Goal: Transaction & Acquisition: Purchase product/service

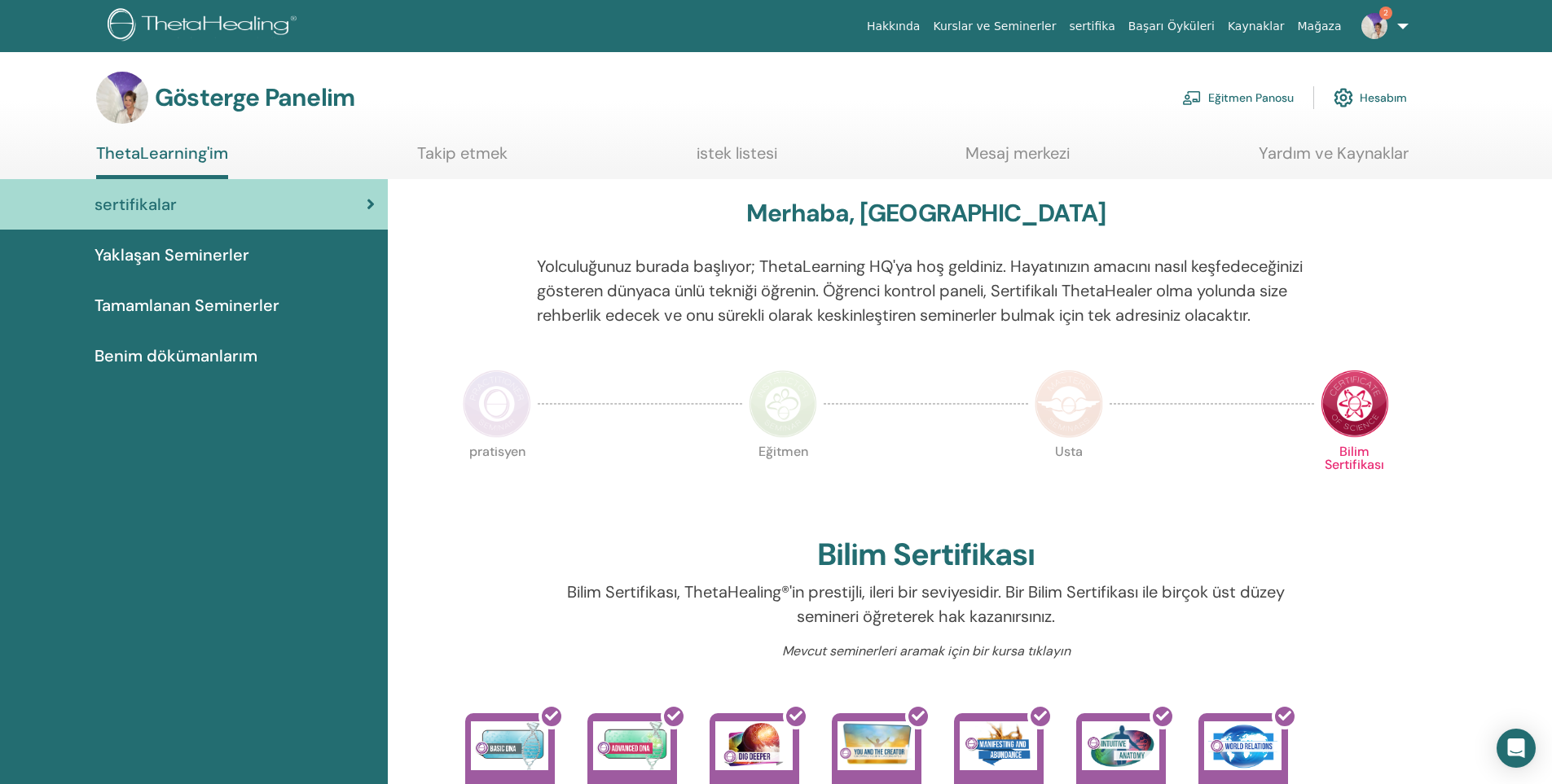
click at [206, 263] on font "Yaklaşan Seminerler" at bounding box center [172, 255] width 155 height 21
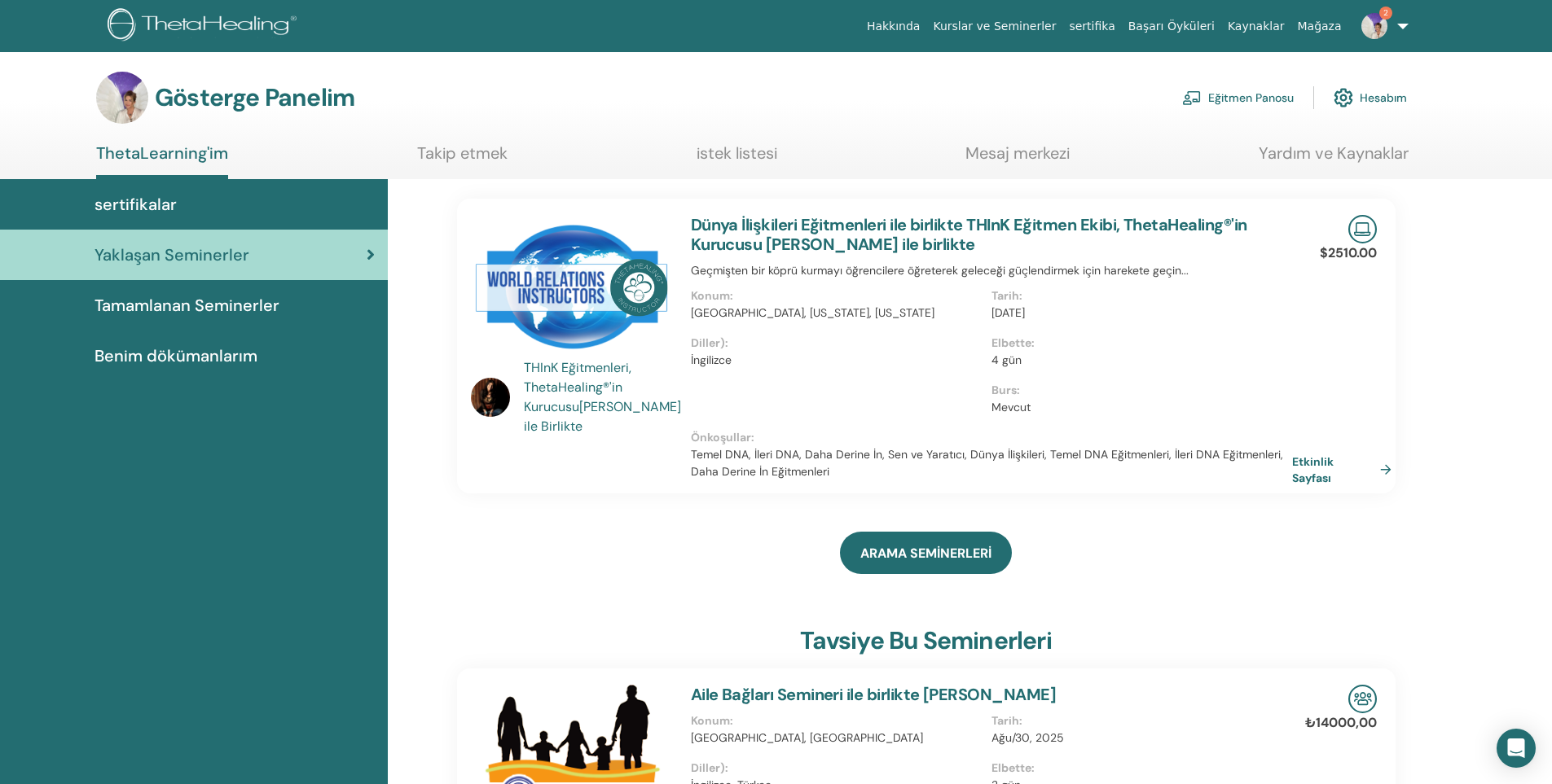
click at [1239, 91] on font "Eğitmen Panosu" at bounding box center [1250, 98] width 86 height 15
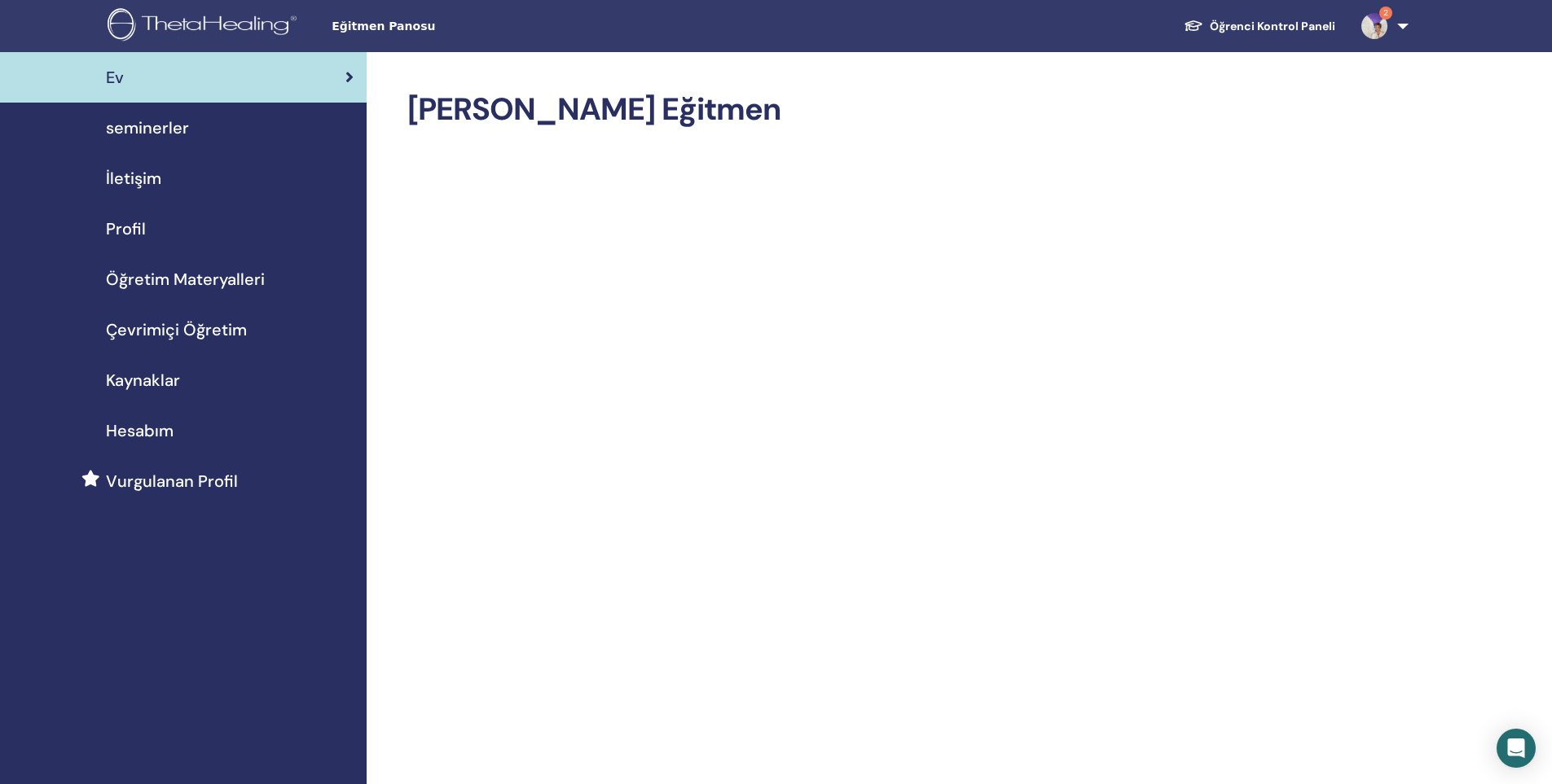
click at [171, 134] on span "seminerler" at bounding box center [148, 128] width 83 height 25
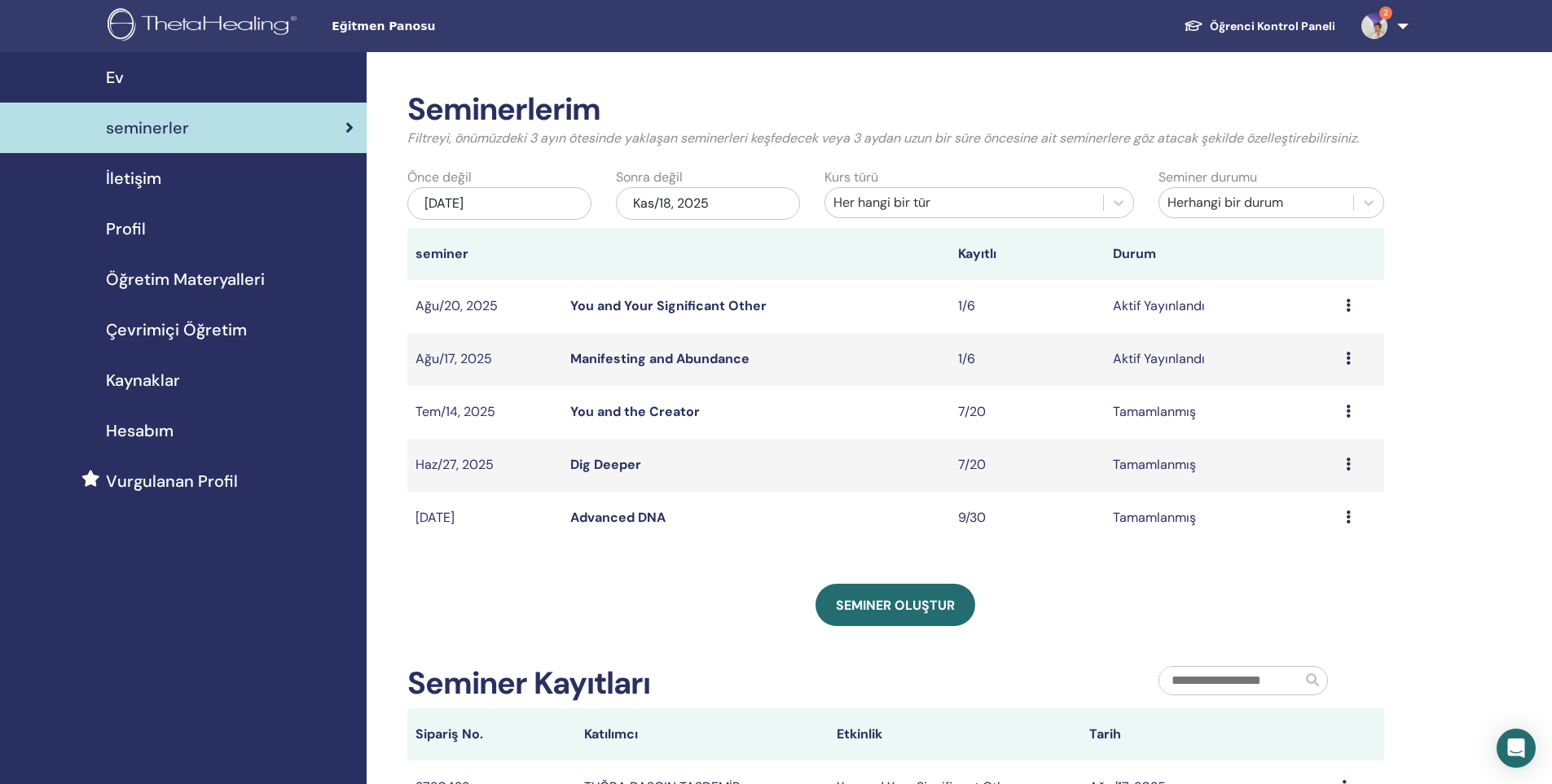
click at [712, 362] on link "Manifesting and Abundance" at bounding box center [660, 358] width 179 height 17
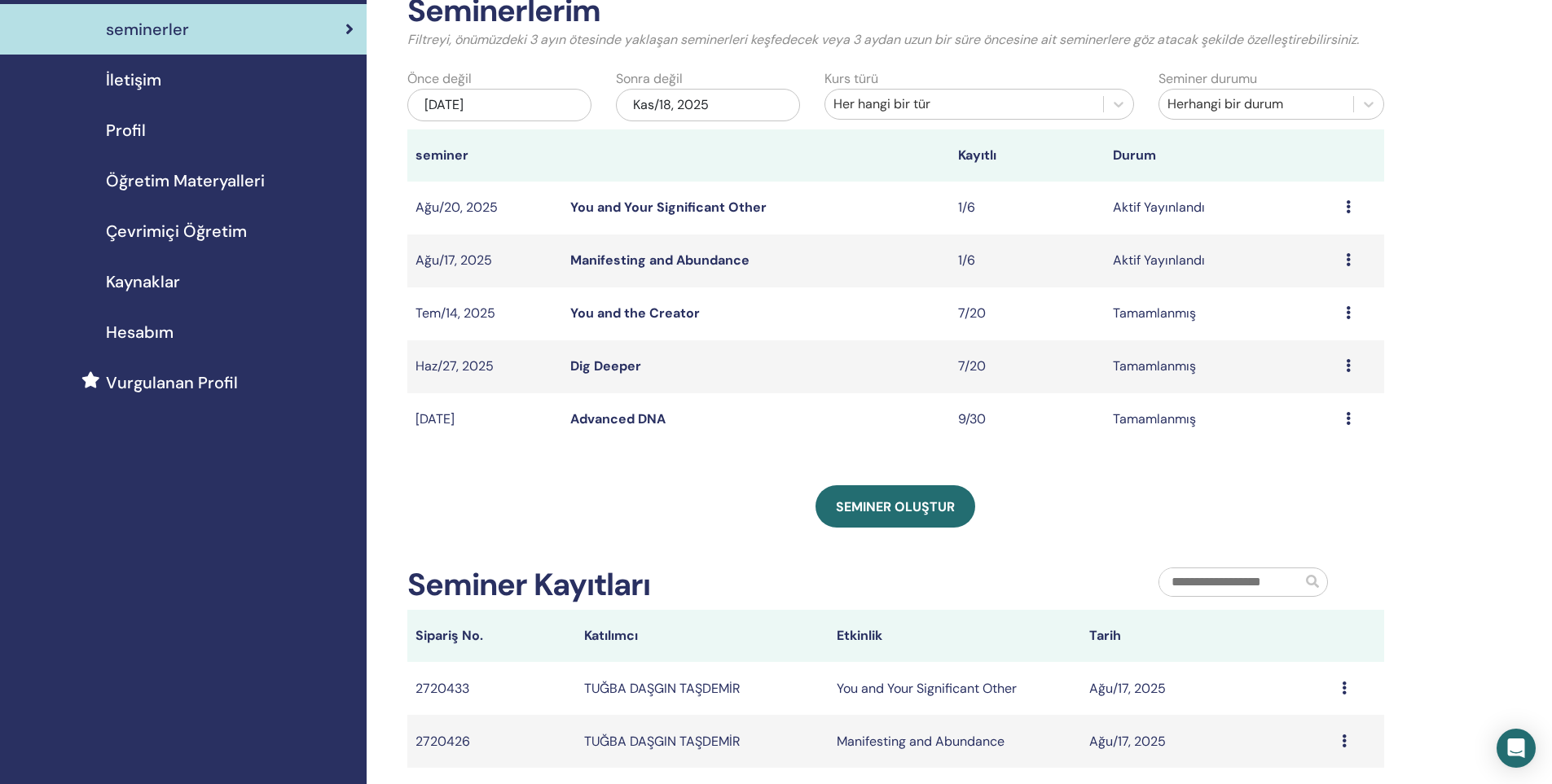
scroll to position [81, 0]
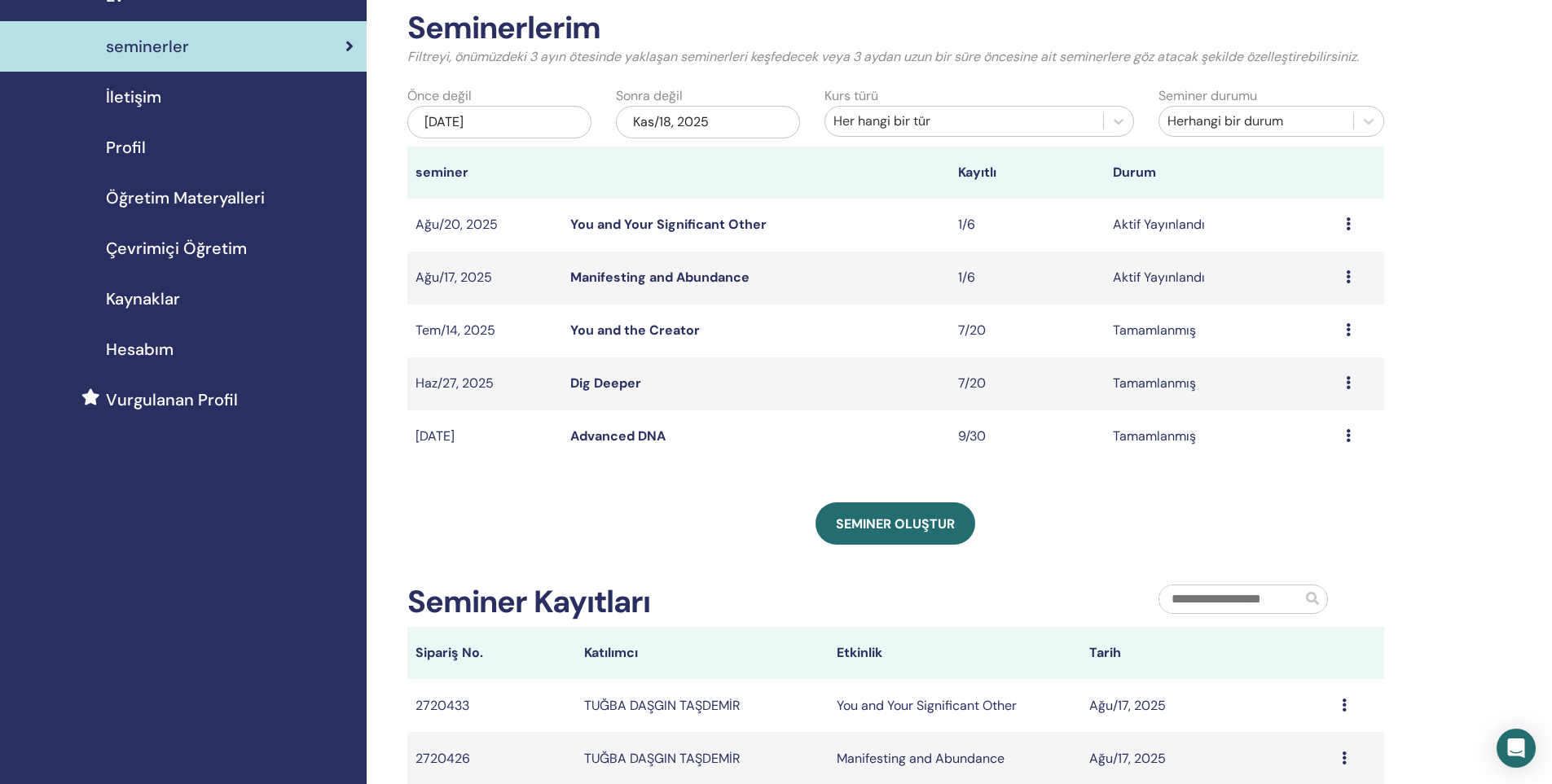
click at [181, 250] on span "Çevrimiçi Öğretim" at bounding box center [176, 249] width 141 height 25
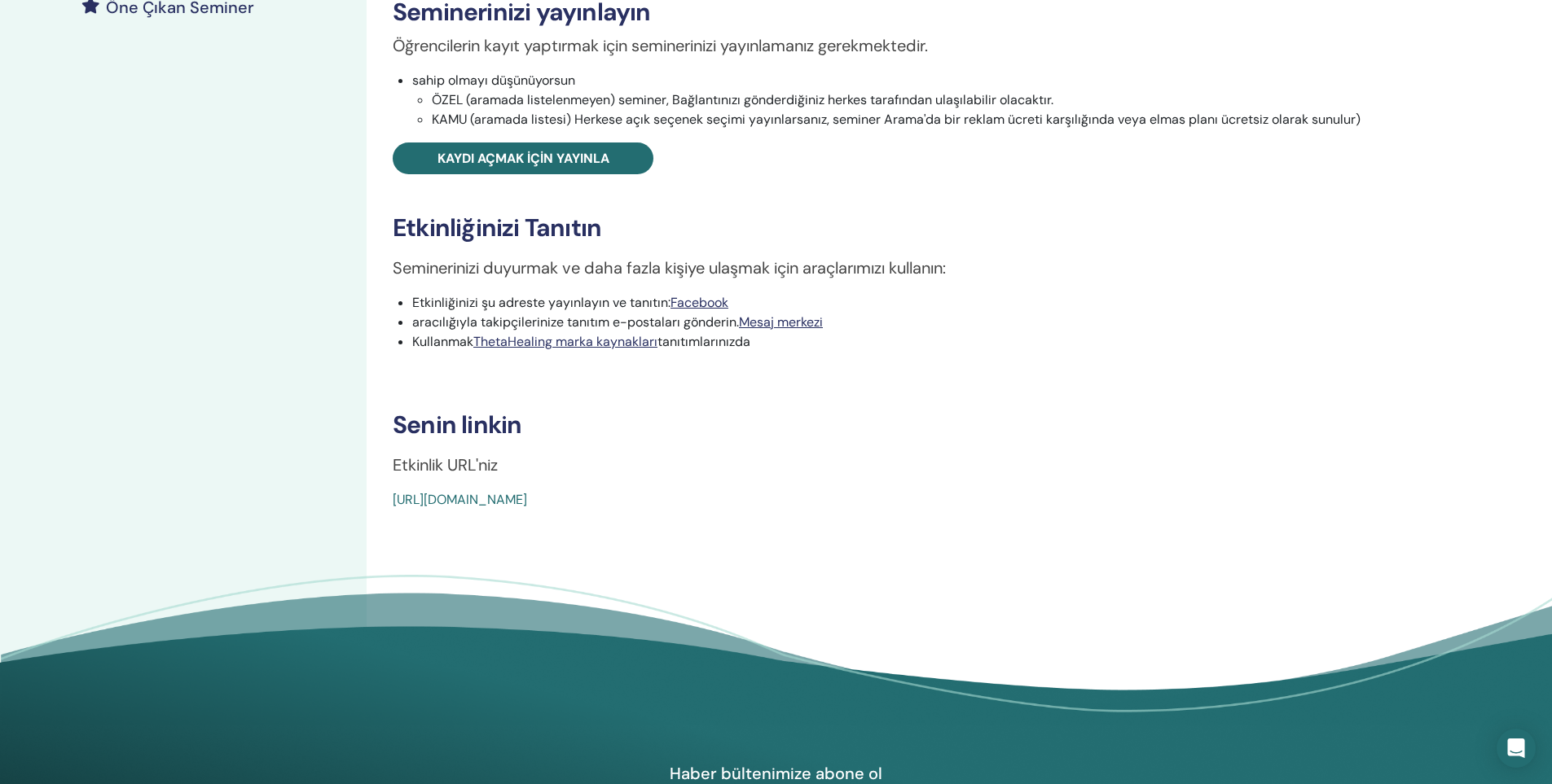
scroll to position [488, 0]
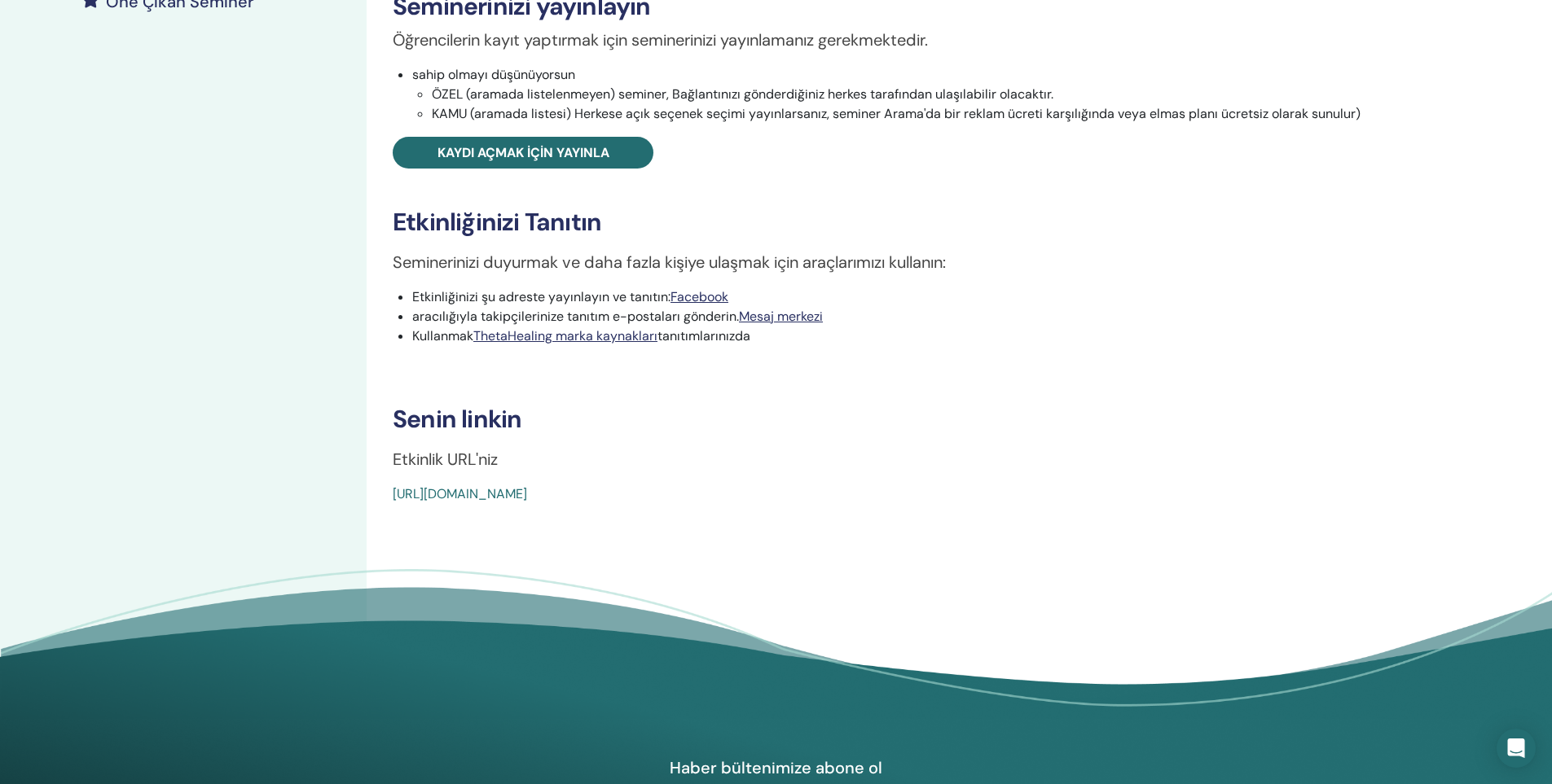
click at [527, 498] on font "https://www.thetahealing.com/seminar-375037-detayları.html" at bounding box center [459, 493] width 135 height 17
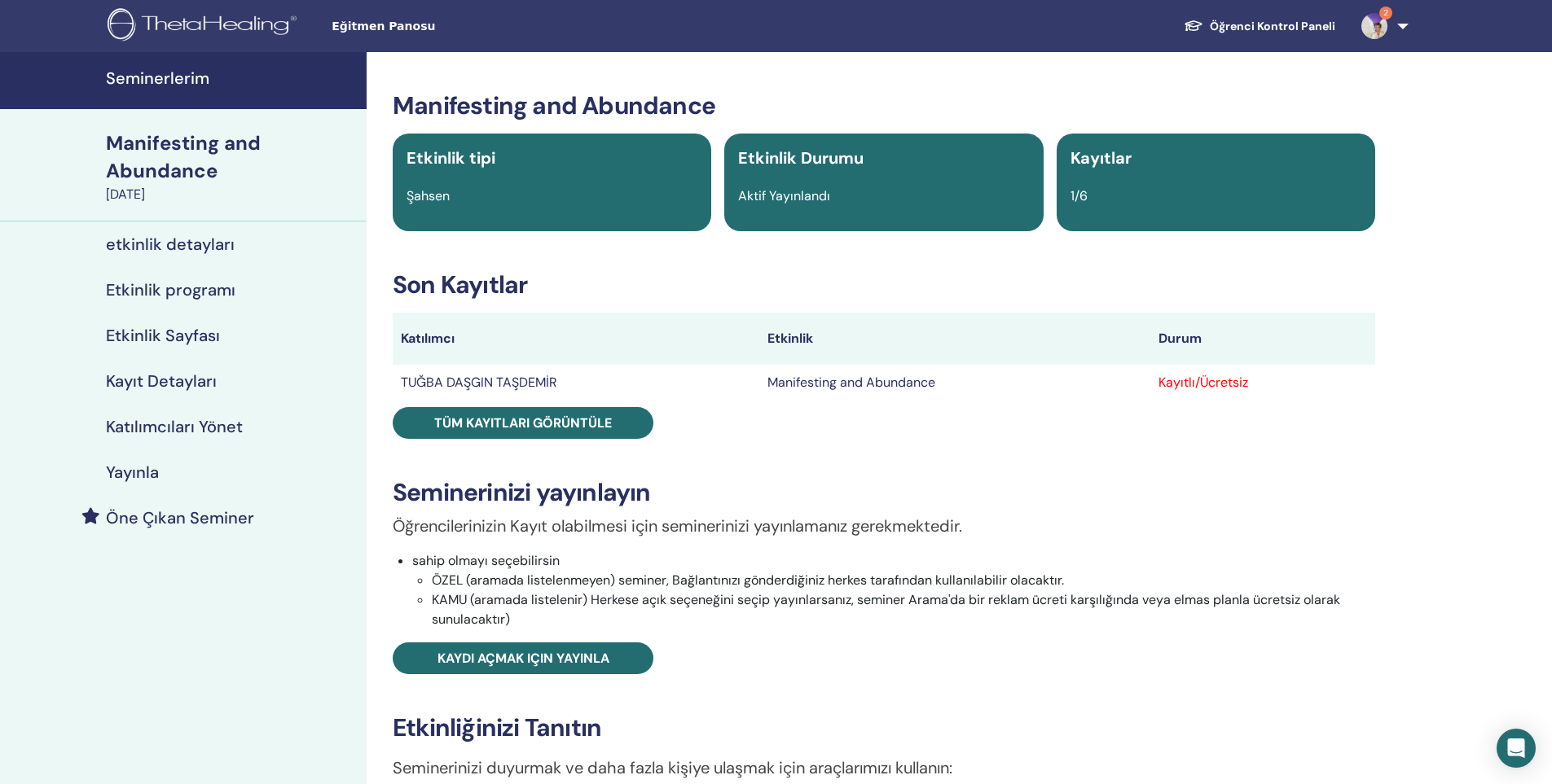
click at [174, 250] on h4 "etkinlik detayları" at bounding box center [170, 244] width 128 height 19
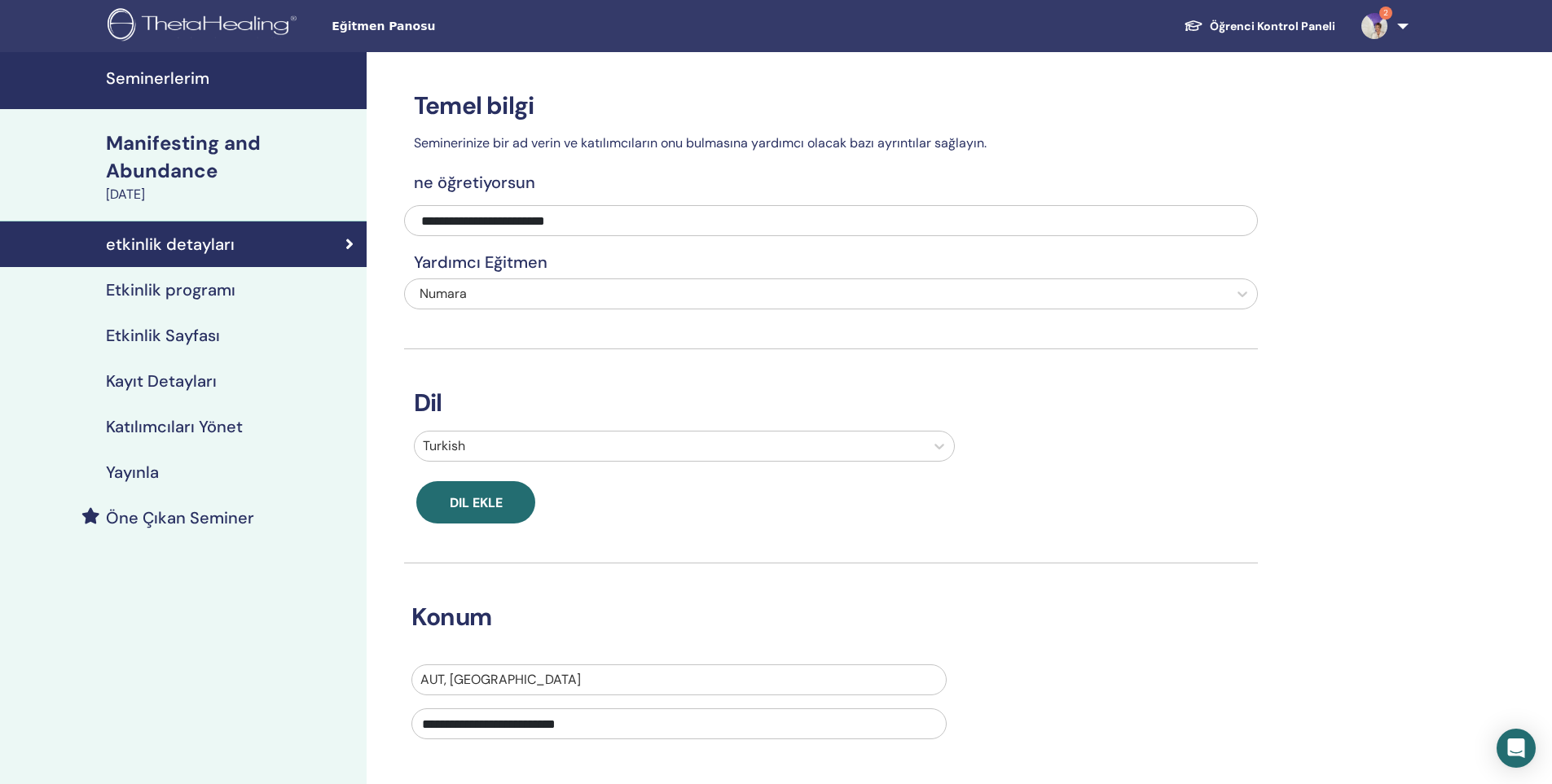
click at [178, 285] on h4 "Etkinlik programı" at bounding box center [171, 290] width 129 height 19
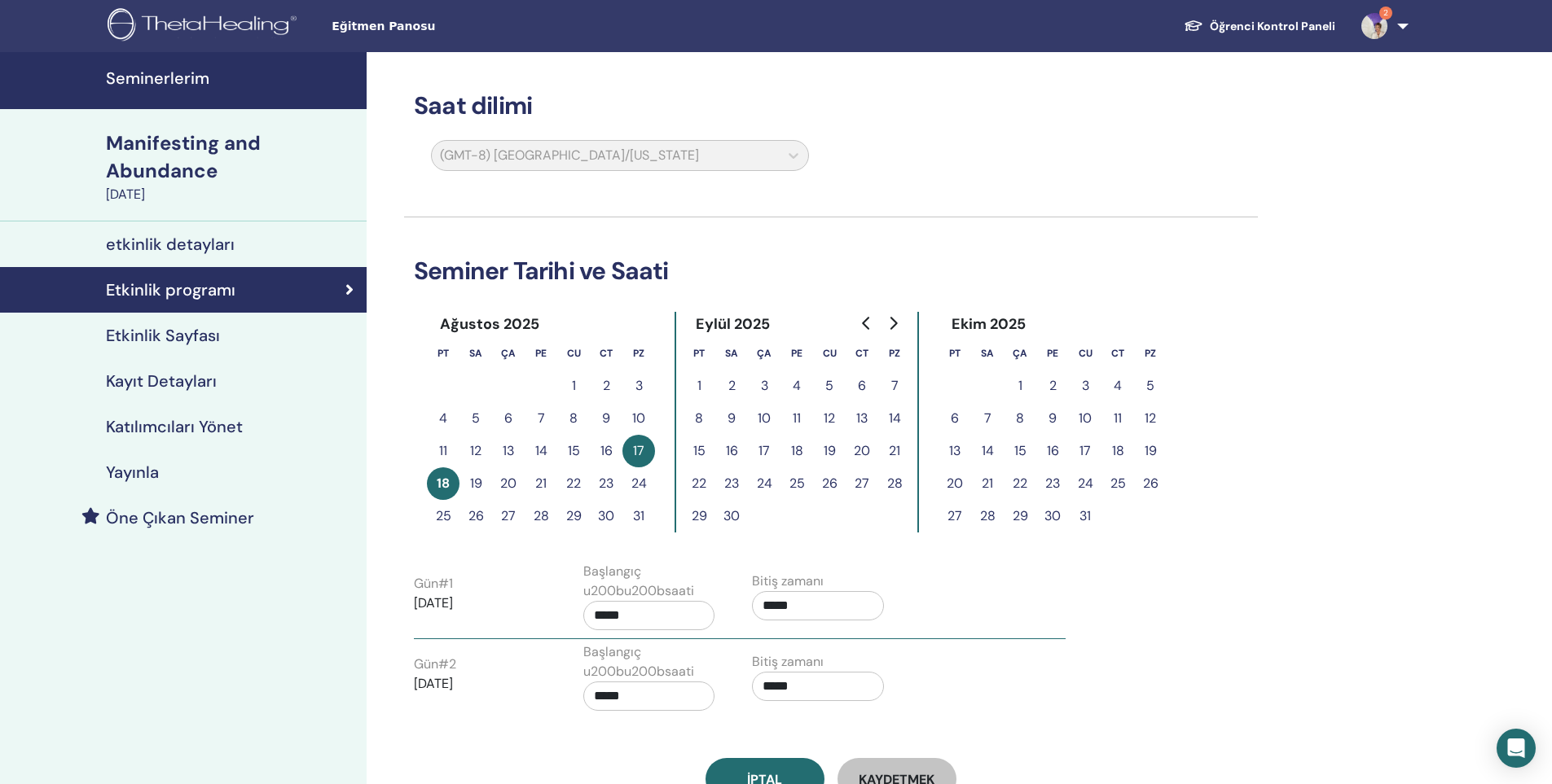
click at [161, 343] on h4 "Etkinlik Sayfası" at bounding box center [163, 335] width 114 height 19
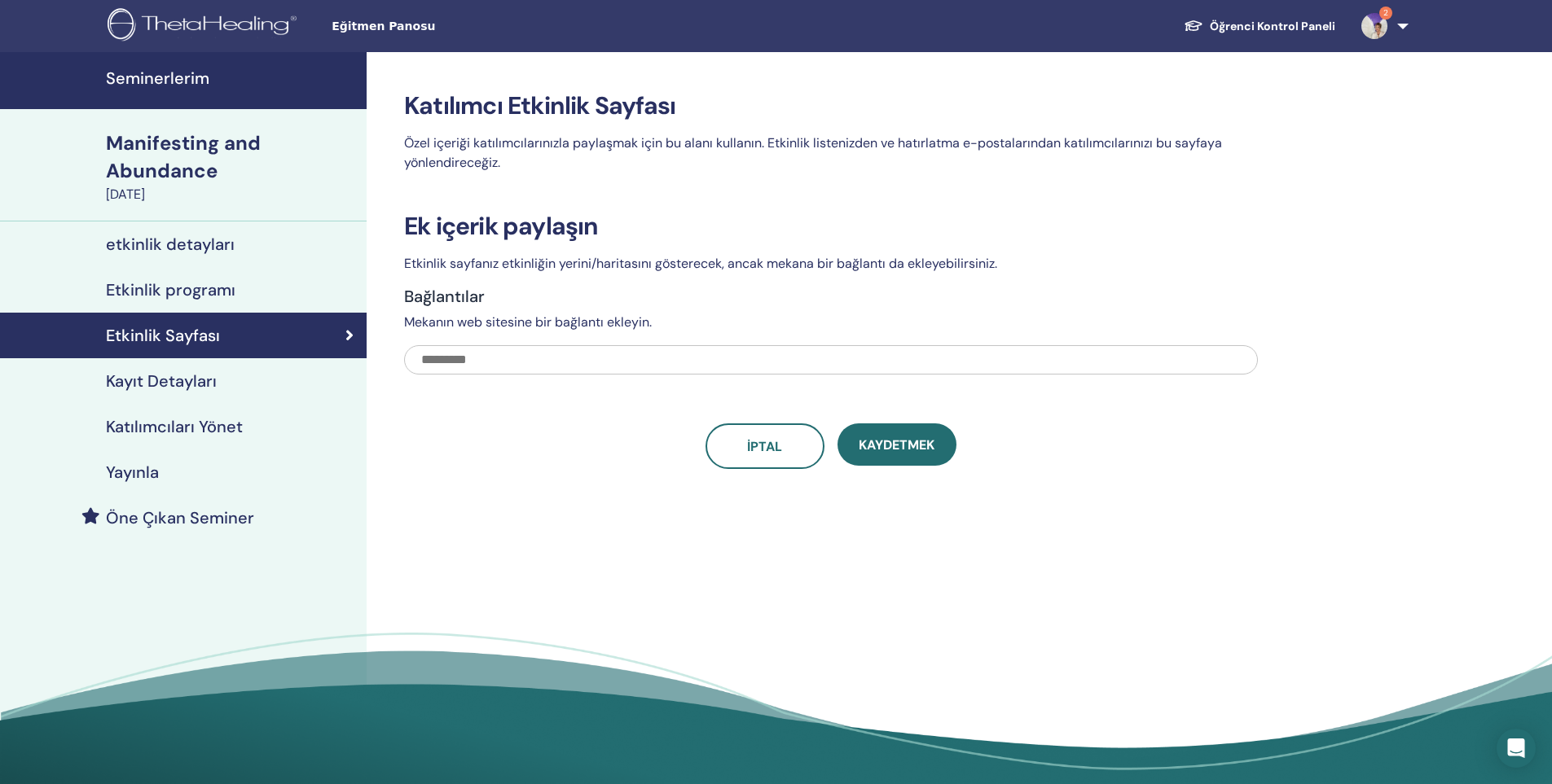
click at [156, 396] on link "Kayıt Detayları" at bounding box center [183, 381] width 367 height 46
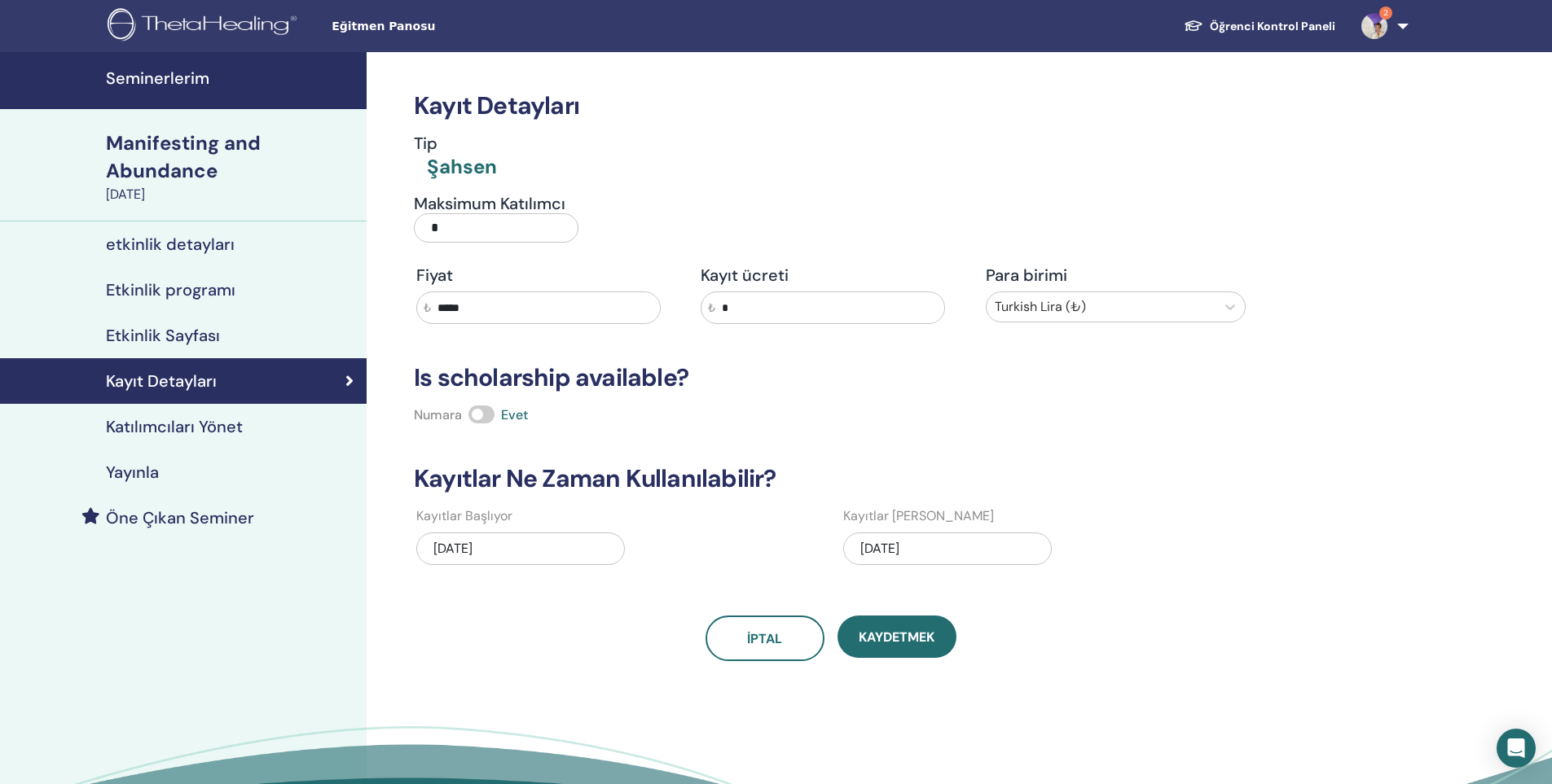
click at [168, 433] on h4 "Katılımcıları Yönet" at bounding box center [174, 427] width 137 height 19
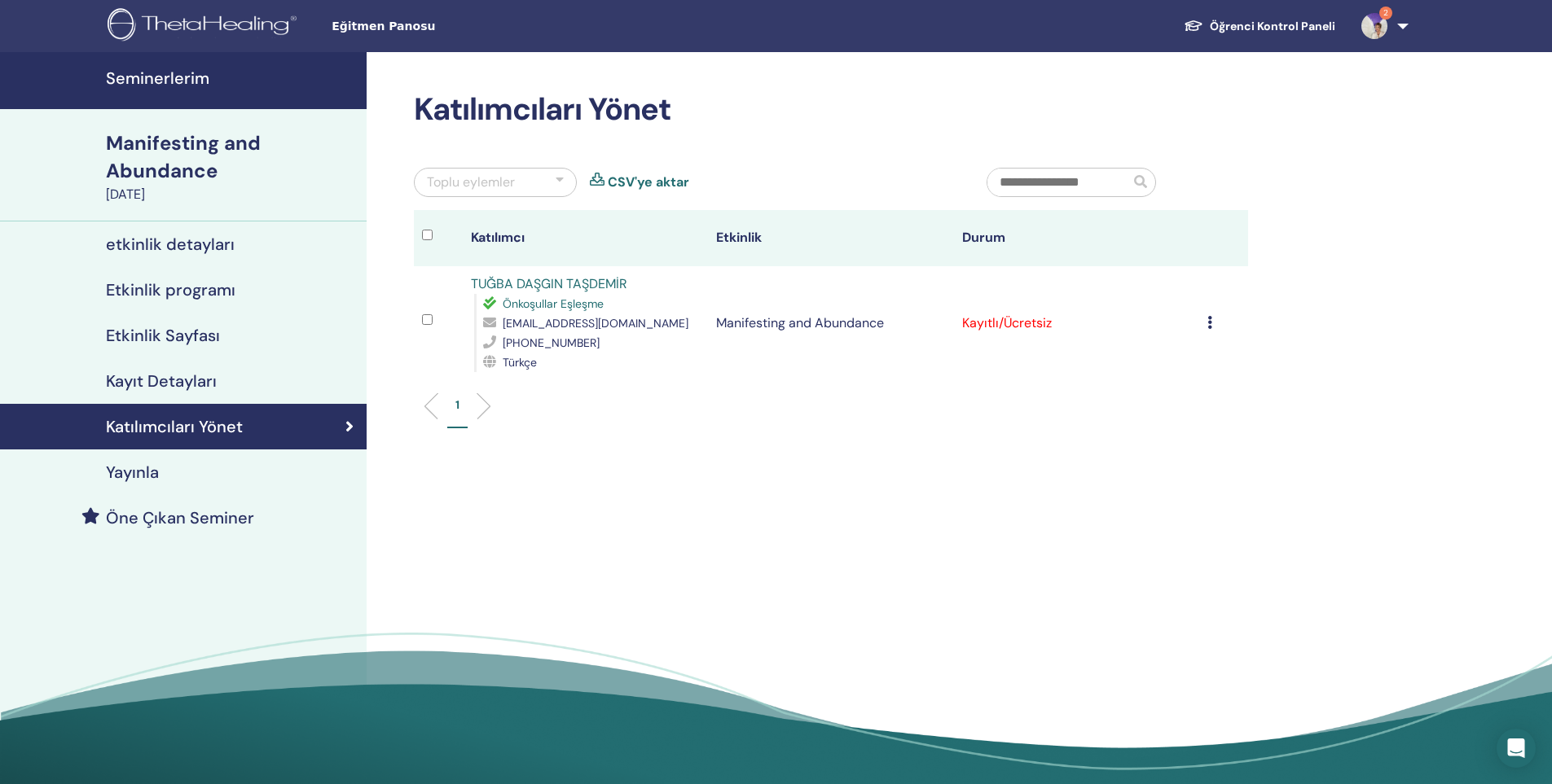
click at [157, 75] on h4 "Seminerlerim" at bounding box center [231, 78] width 251 height 19
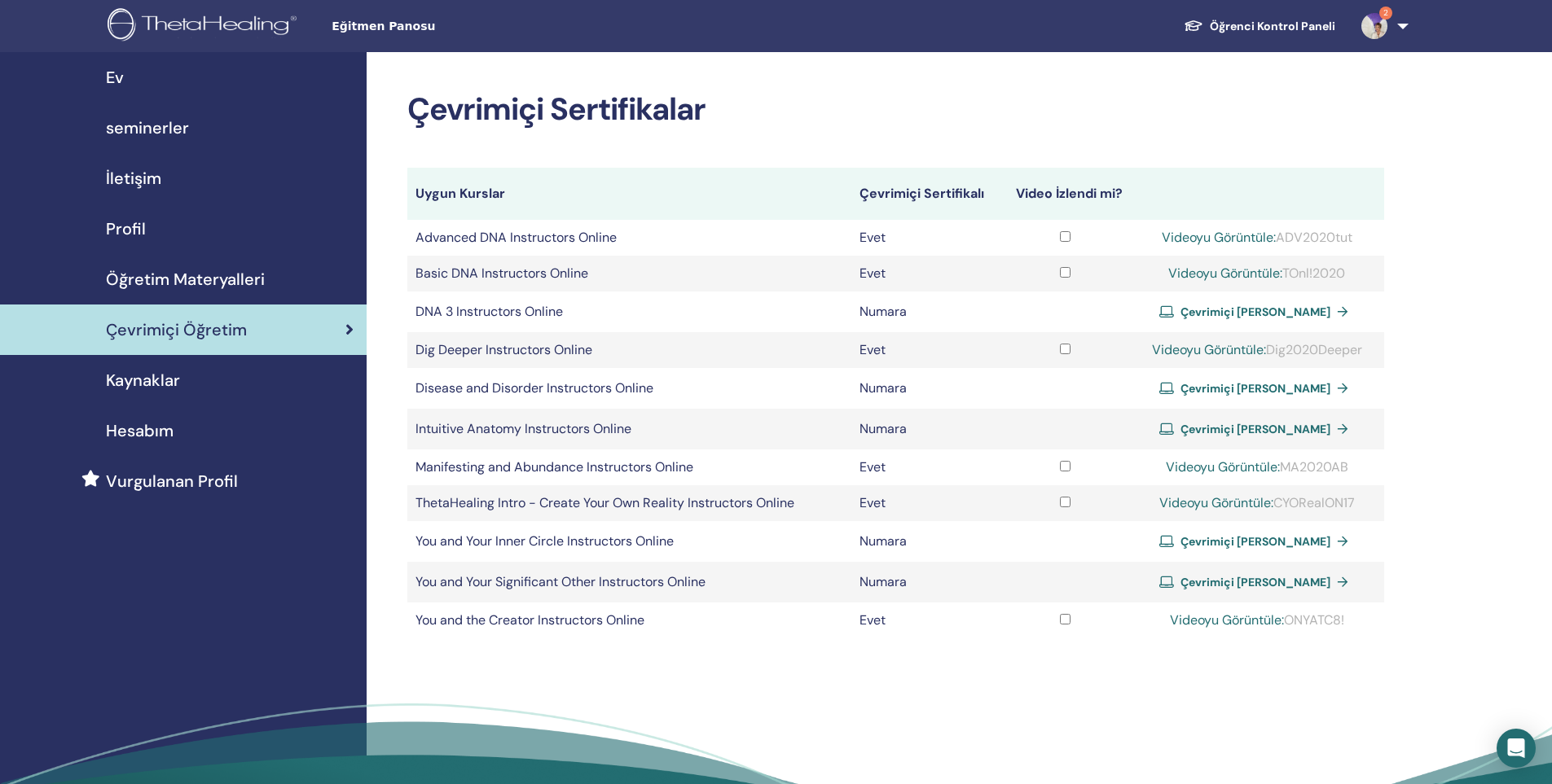
click at [169, 127] on span "seminerler" at bounding box center [148, 128] width 83 height 25
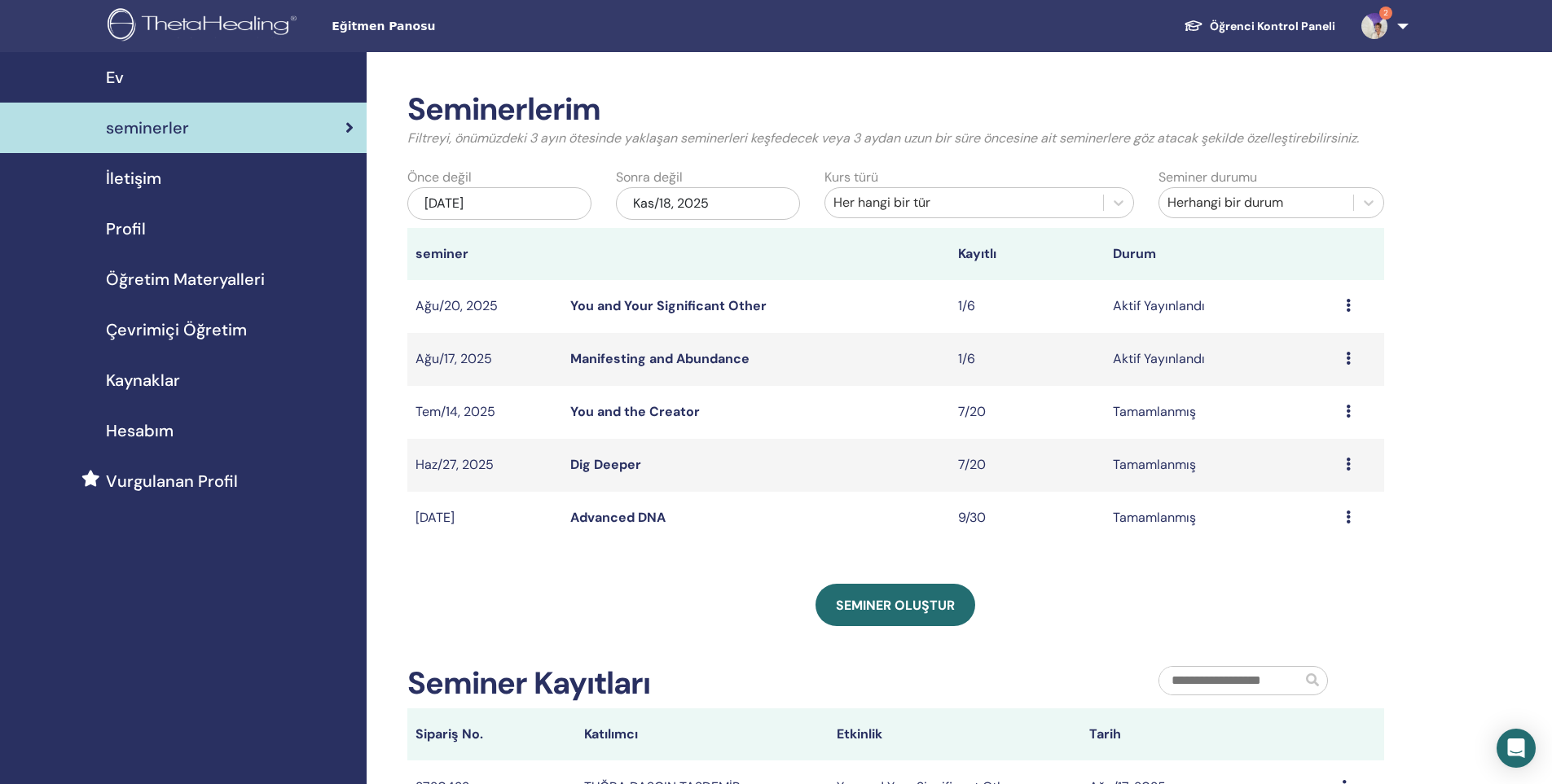
click at [1346, 311] on icon at bounding box center [1348, 305] width 5 height 13
click at [170, 139] on span "seminerler" at bounding box center [148, 128] width 83 height 25
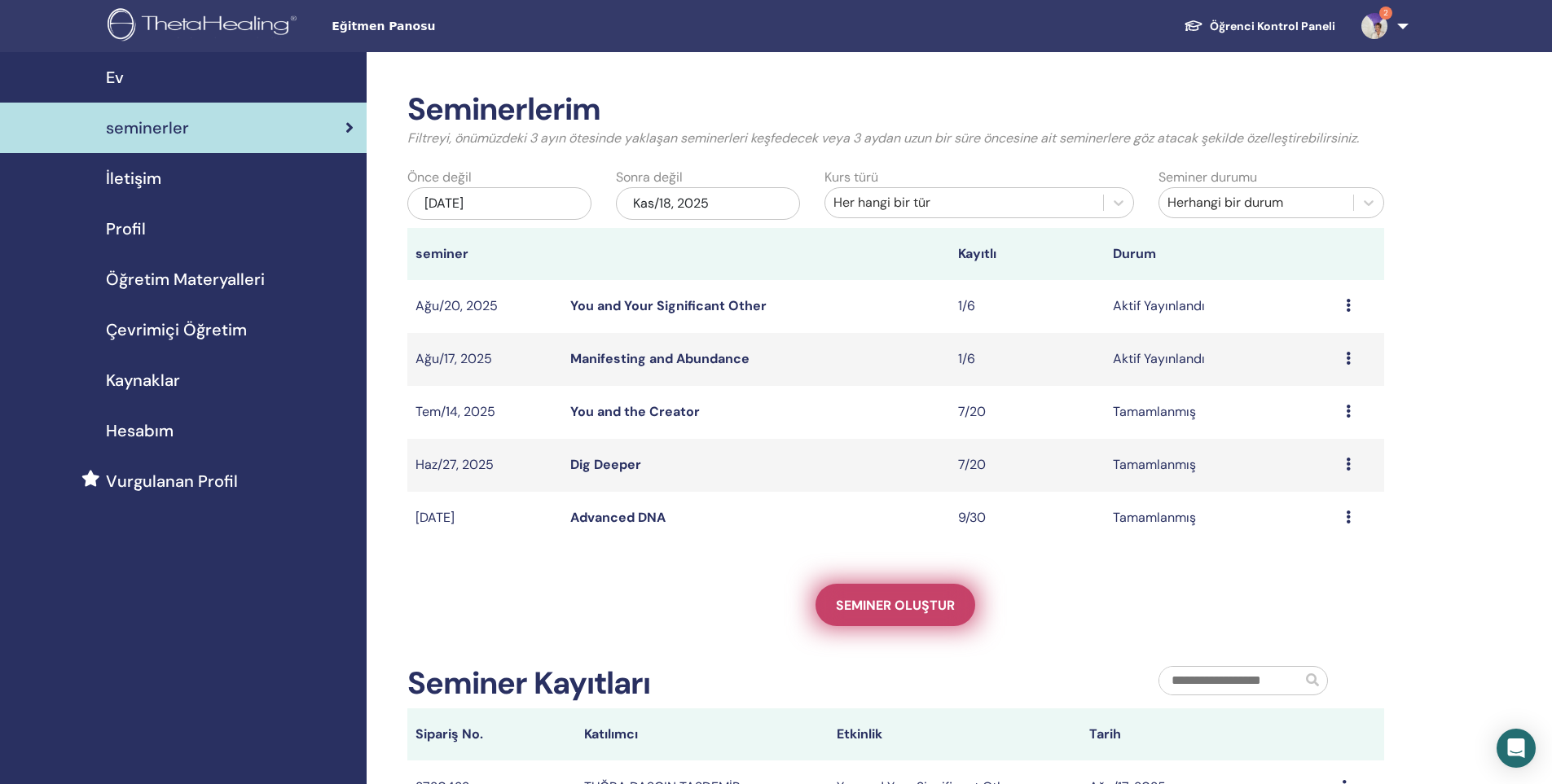
click at [908, 611] on span "Seminer oluştur" at bounding box center [895, 604] width 119 height 17
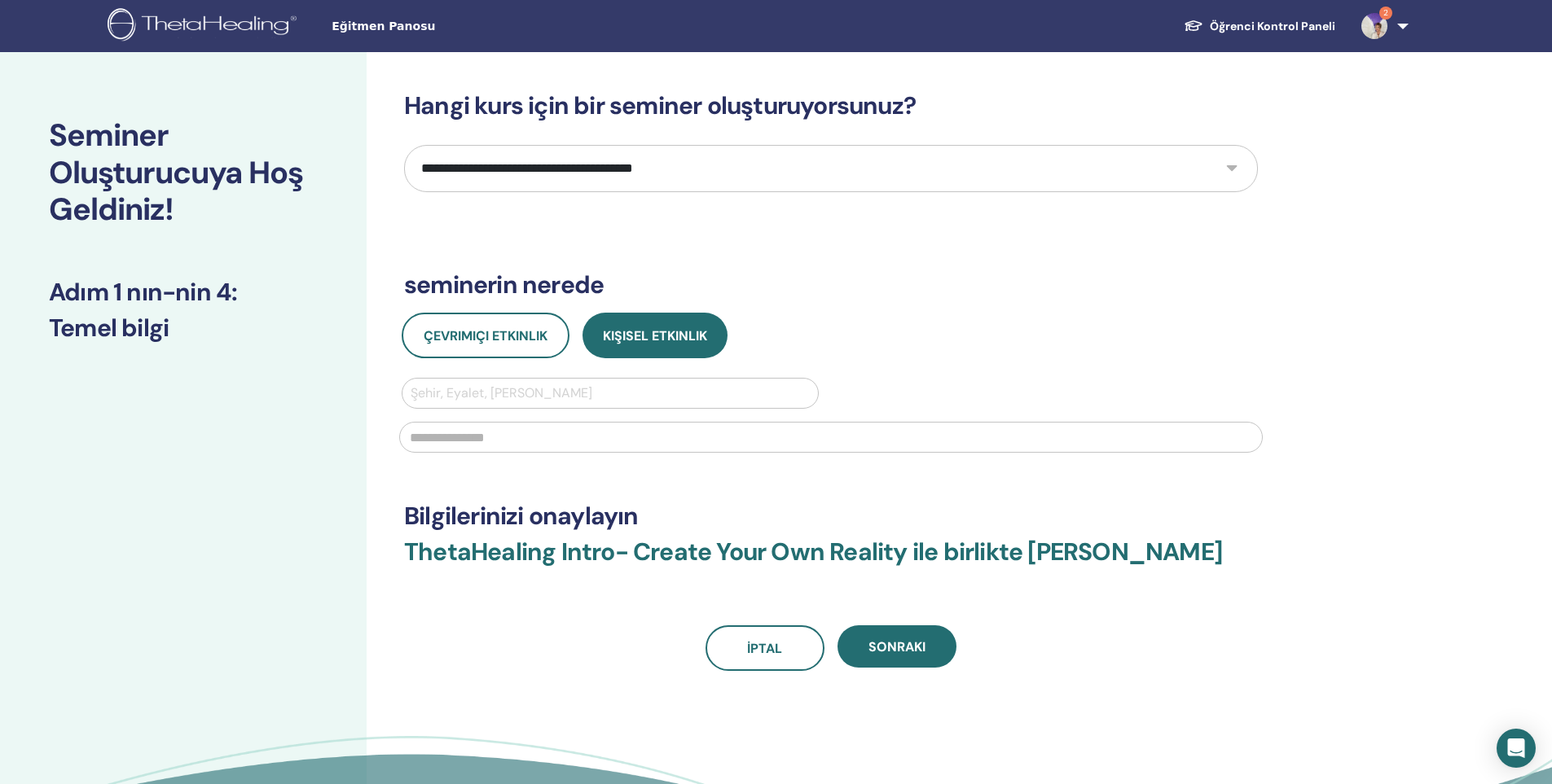
click at [608, 169] on select "**********" at bounding box center [830, 168] width 853 height 47
click at [1402, 298] on div "**********" at bounding box center [776, 475] width 1552 height 847
click at [602, 170] on select "**********" at bounding box center [830, 168] width 853 height 47
click at [404, 145] on select "**********" at bounding box center [830, 168] width 853 height 47
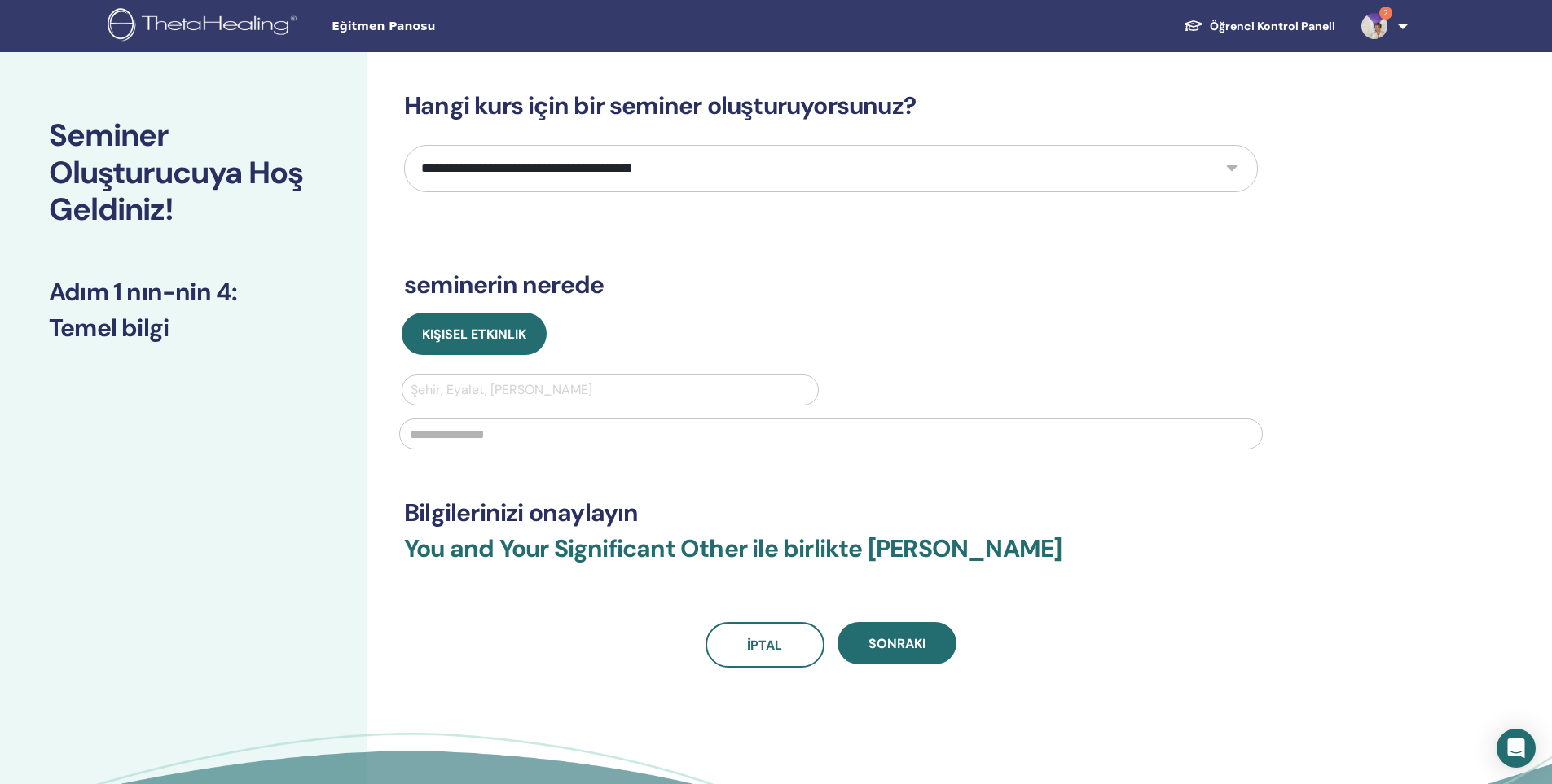
click at [585, 158] on select "**********" at bounding box center [830, 168] width 853 height 47
click at [404, 145] on select "**********" at bounding box center [830, 168] width 853 height 47
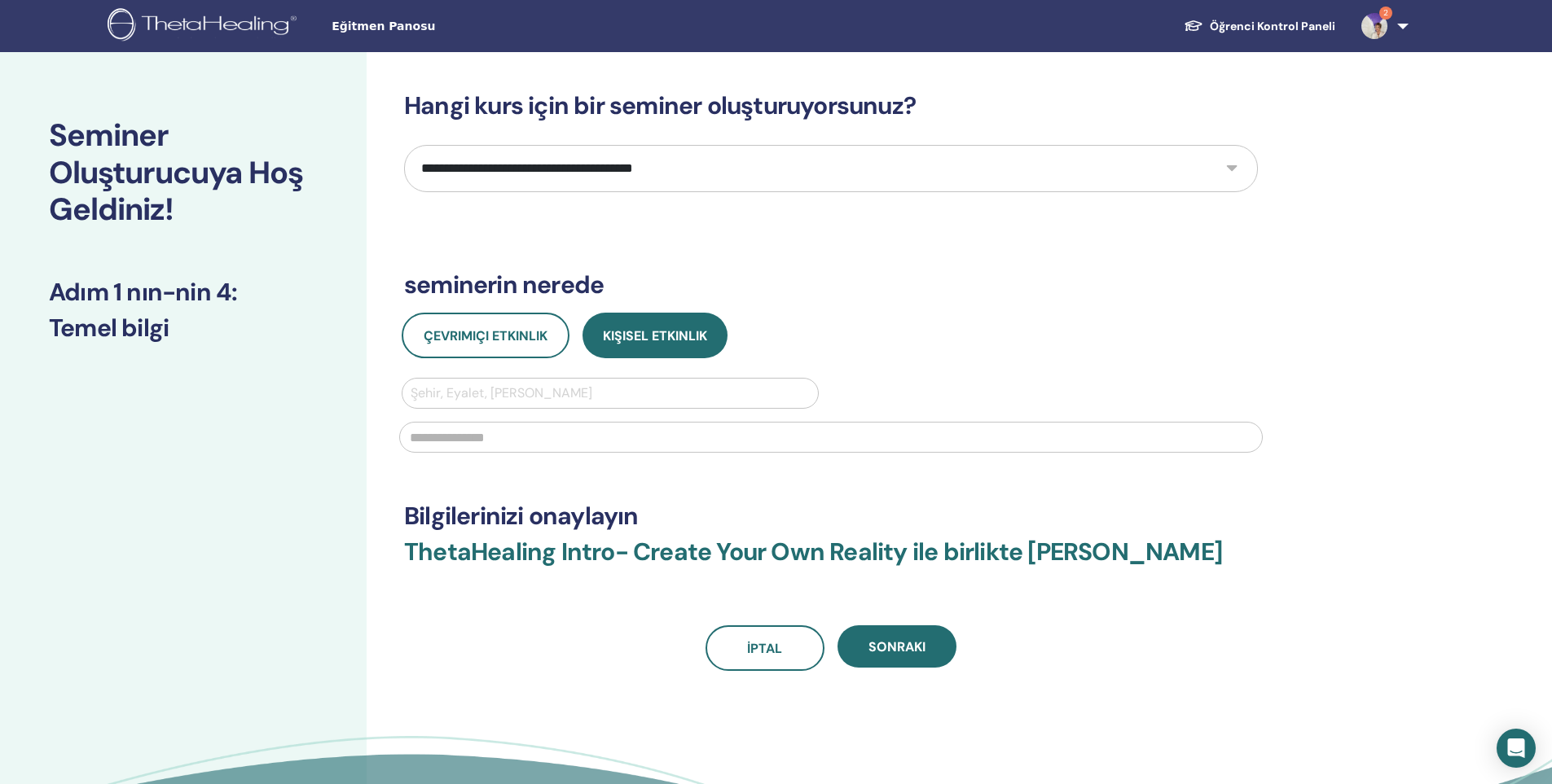
click at [606, 163] on select "**********" at bounding box center [830, 168] width 853 height 47
select select "****"
click at [404, 145] on select "**********" at bounding box center [830, 168] width 853 height 47
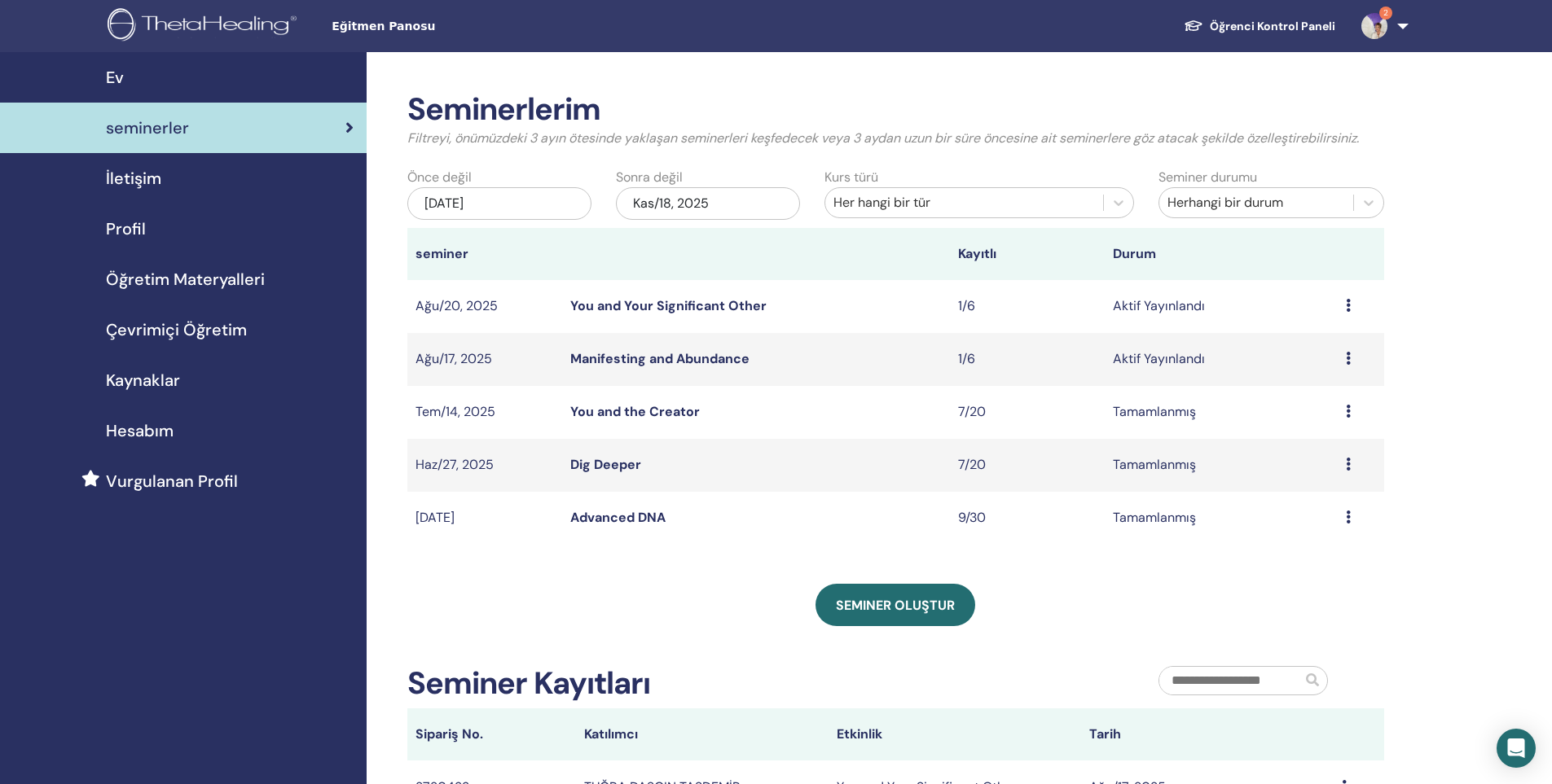
click at [203, 288] on span "Öğretim Materyalleri" at bounding box center [185, 280] width 158 height 25
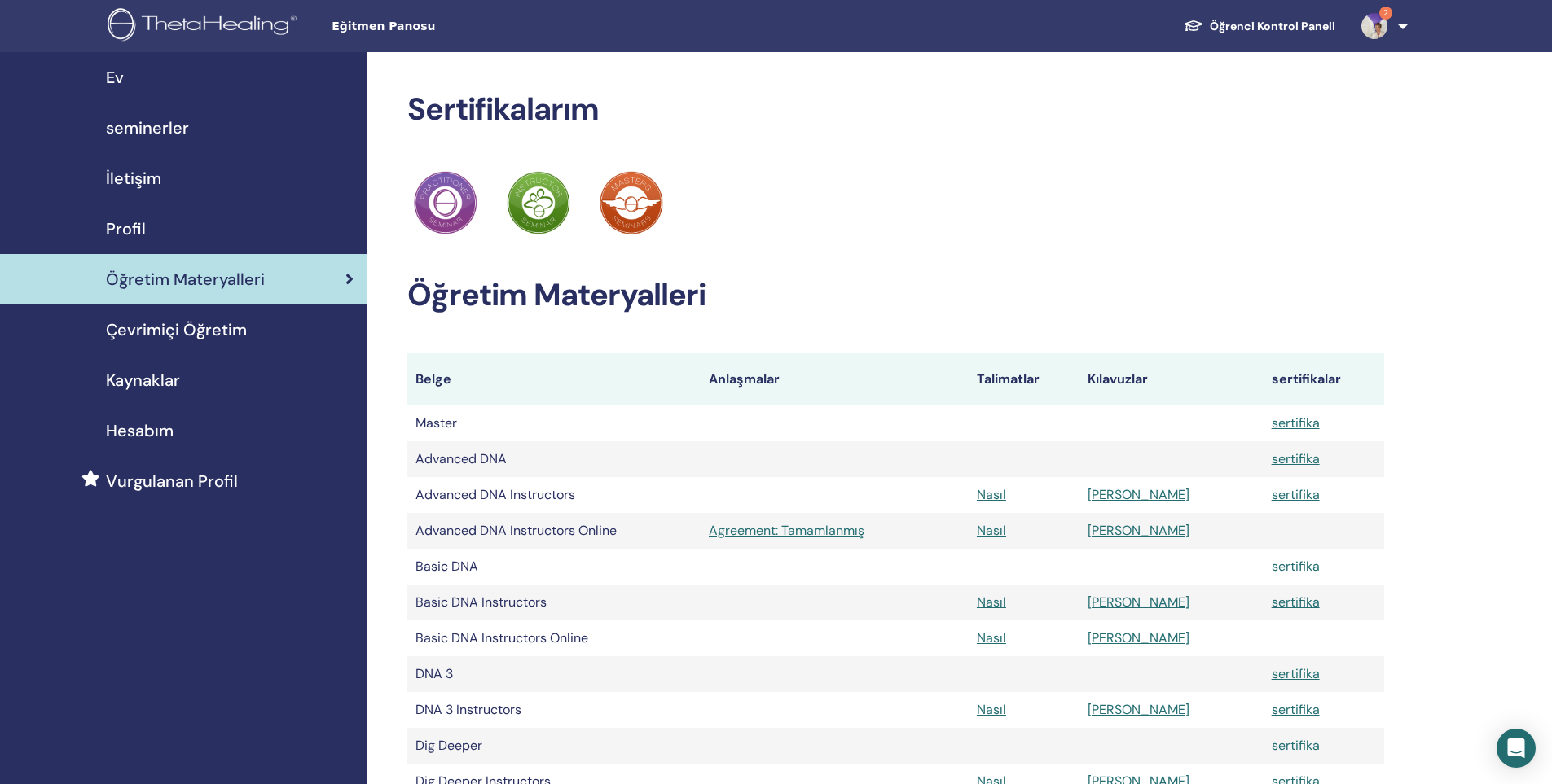
click at [177, 131] on span "seminerler" at bounding box center [148, 128] width 83 height 25
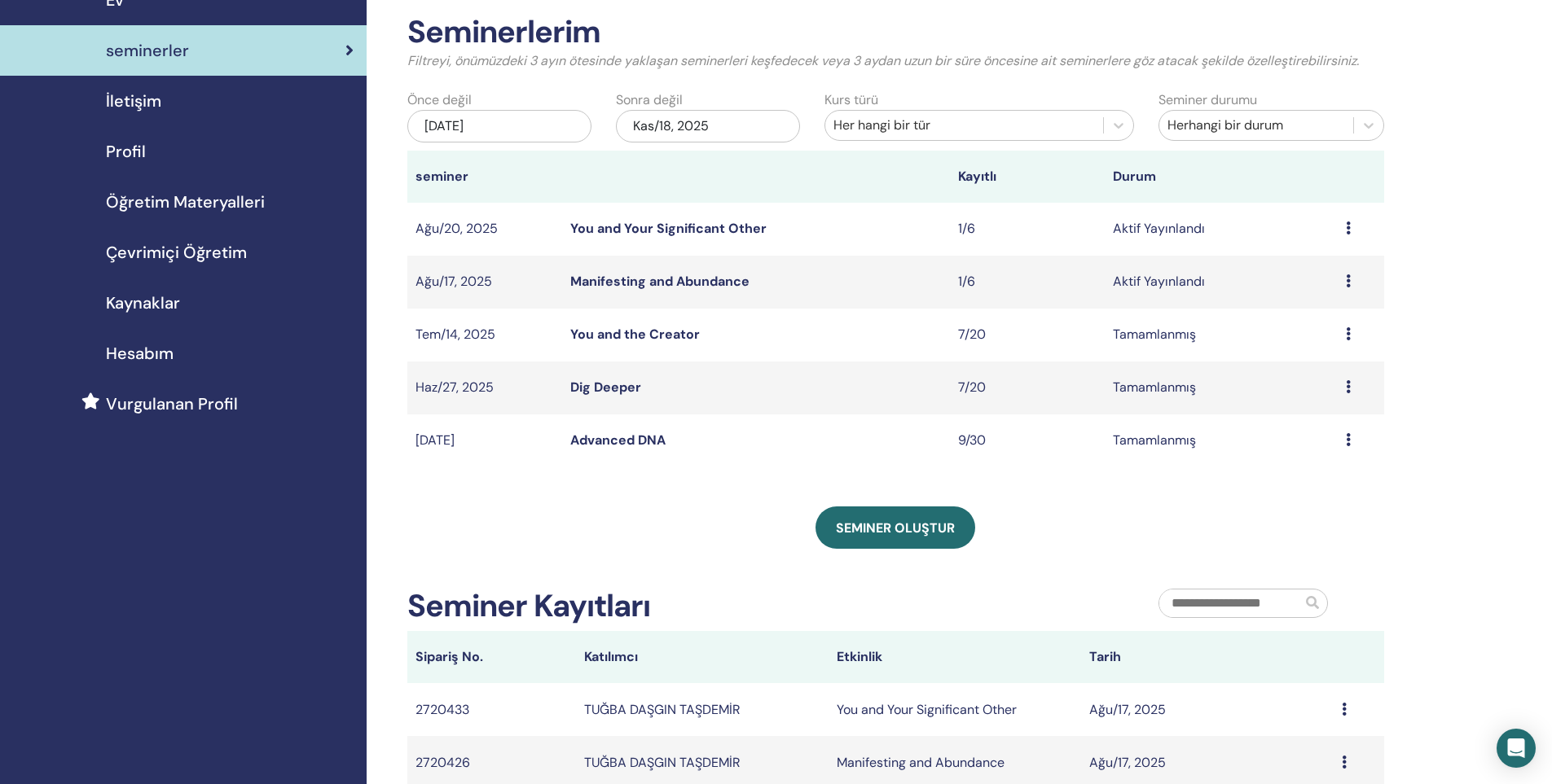
scroll to position [81, 0]
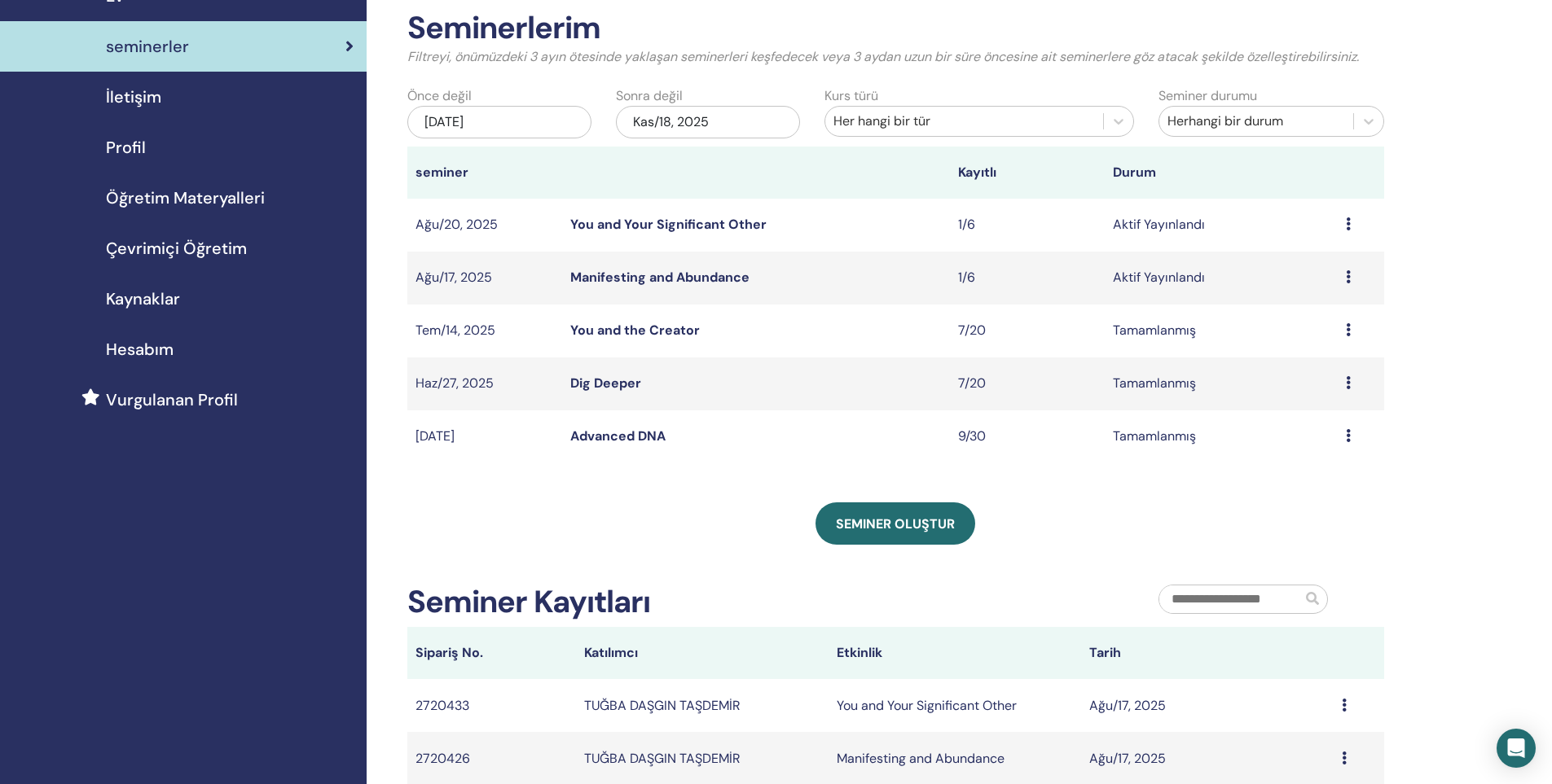
click at [1343, 221] on td "Ön izleme Düzenlemek katılımcılar İptal" at bounding box center [1361, 225] width 46 height 53
click at [1217, 227] on td "Aktif Yayınlandı" at bounding box center [1221, 225] width 232 height 53
click at [1342, 227] on td "Ön izleme Düzenlemek katılımcılar İptal" at bounding box center [1361, 225] width 46 height 53
click at [1346, 226] on icon at bounding box center [1348, 224] width 5 height 13
click at [1324, 287] on link "katılımcılar" at bounding box center [1301, 288] width 66 height 17
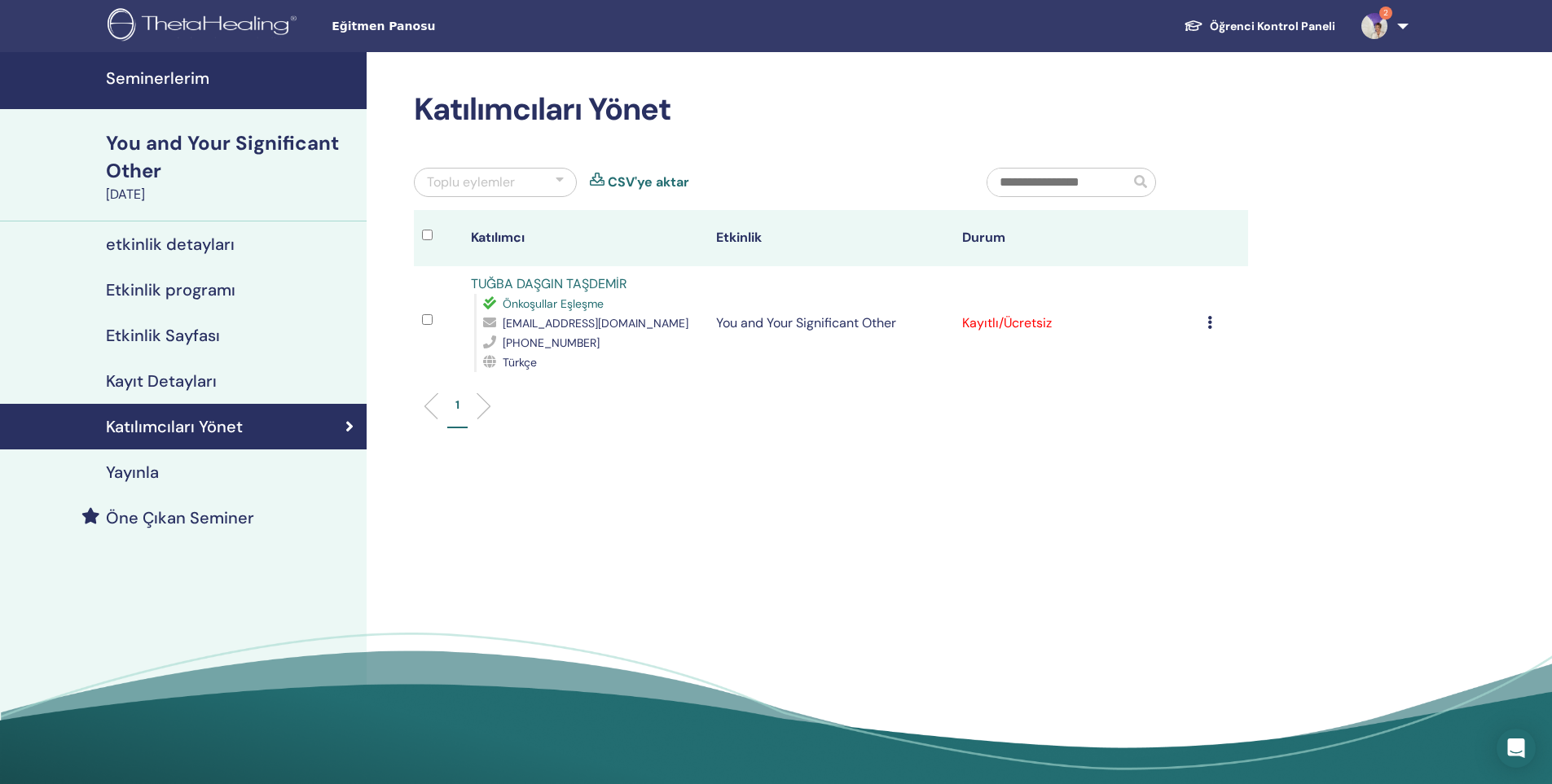
click at [166, 81] on h4 "Seminerlerim" at bounding box center [231, 78] width 251 height 19
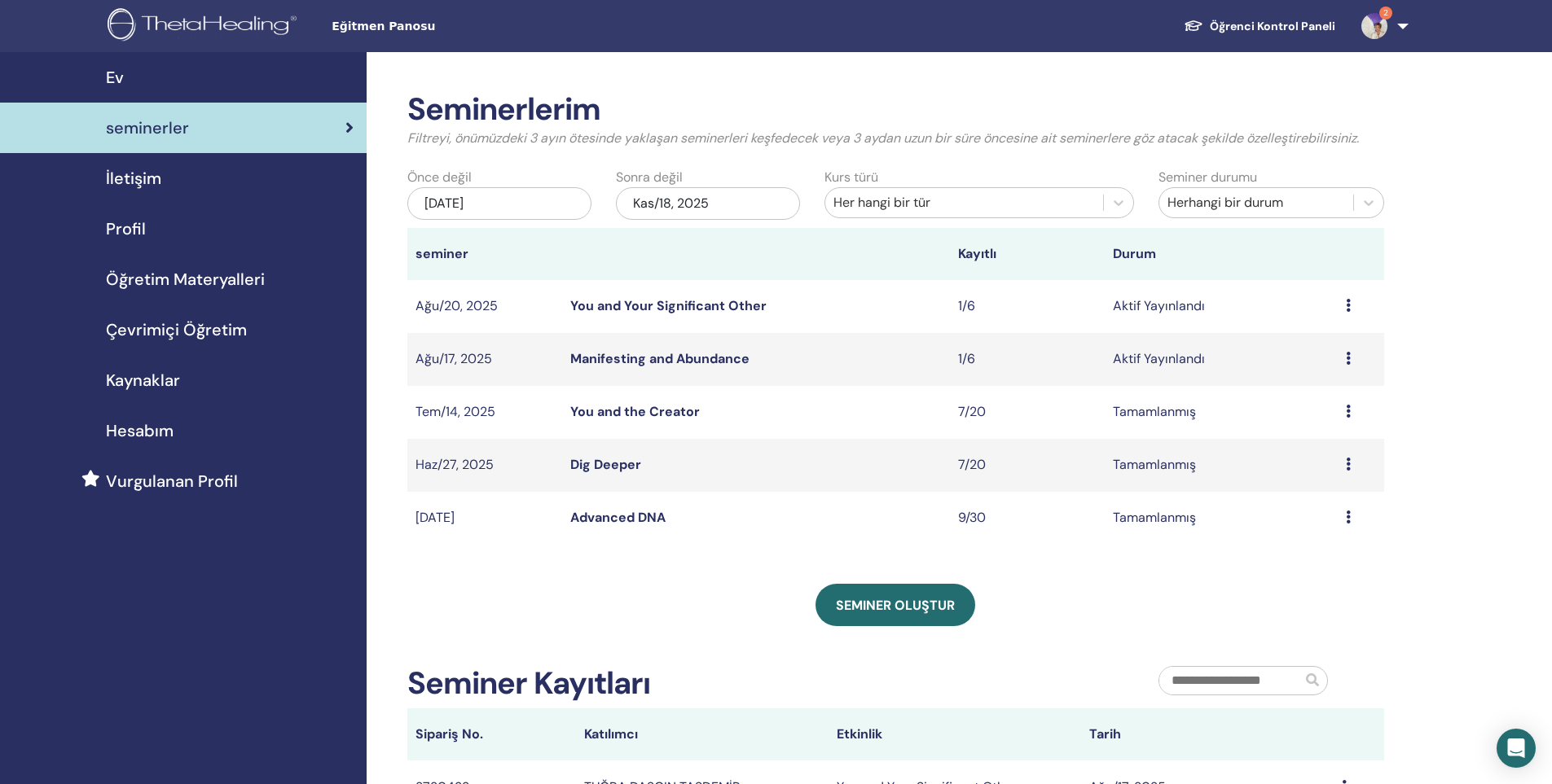
click at [1349, 311] on icon at bounding box center [1348, 305] width 5 height 13
click at [1497, 405] on div "Seminerlerim Filtreyi, önümüzdeki 3 ayın ötesinde yaklaşan seminerleri keşfedec…" at bounding box center [948, 573] width 1164 height 1042
click at [1348, 362] on icon at bounding box center [1348, 357] width 5 height 13
click at [1438, 335] on div "Seminerlerim Filtreyi, önümüzdeki 3 ayın ötesinde yaklaşan seminerleri keşfedec…" at bounding box center [948, 573] width 1164 height 1042
click at [211, 325] on span "Çevrimiçi Öğretim" at bounding box center [176, 330] width 141 height 25
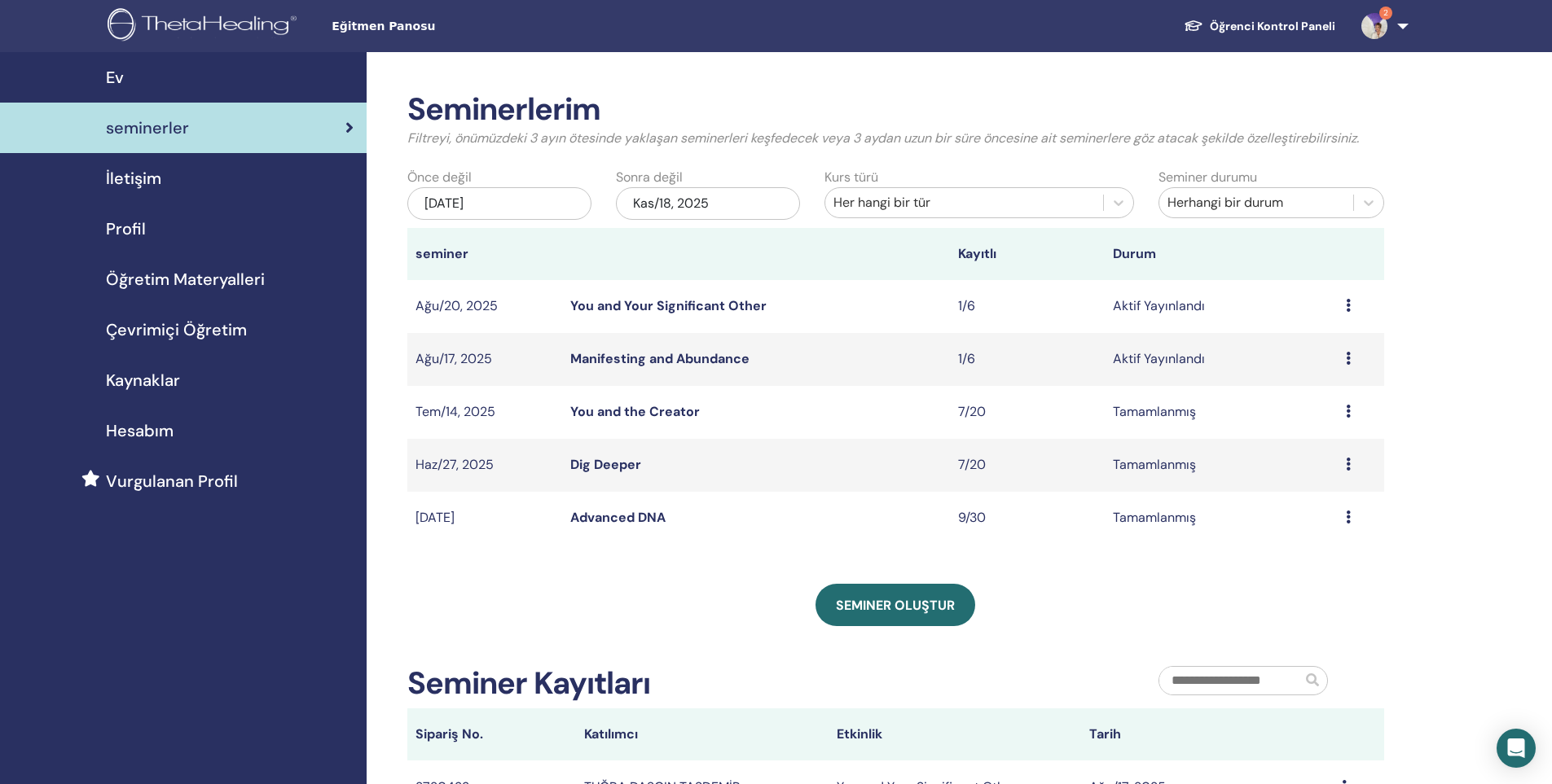
click at [159, 281] on span "Öğretim Materyalleri" at bounding box center [185, 280] width 158 height 25
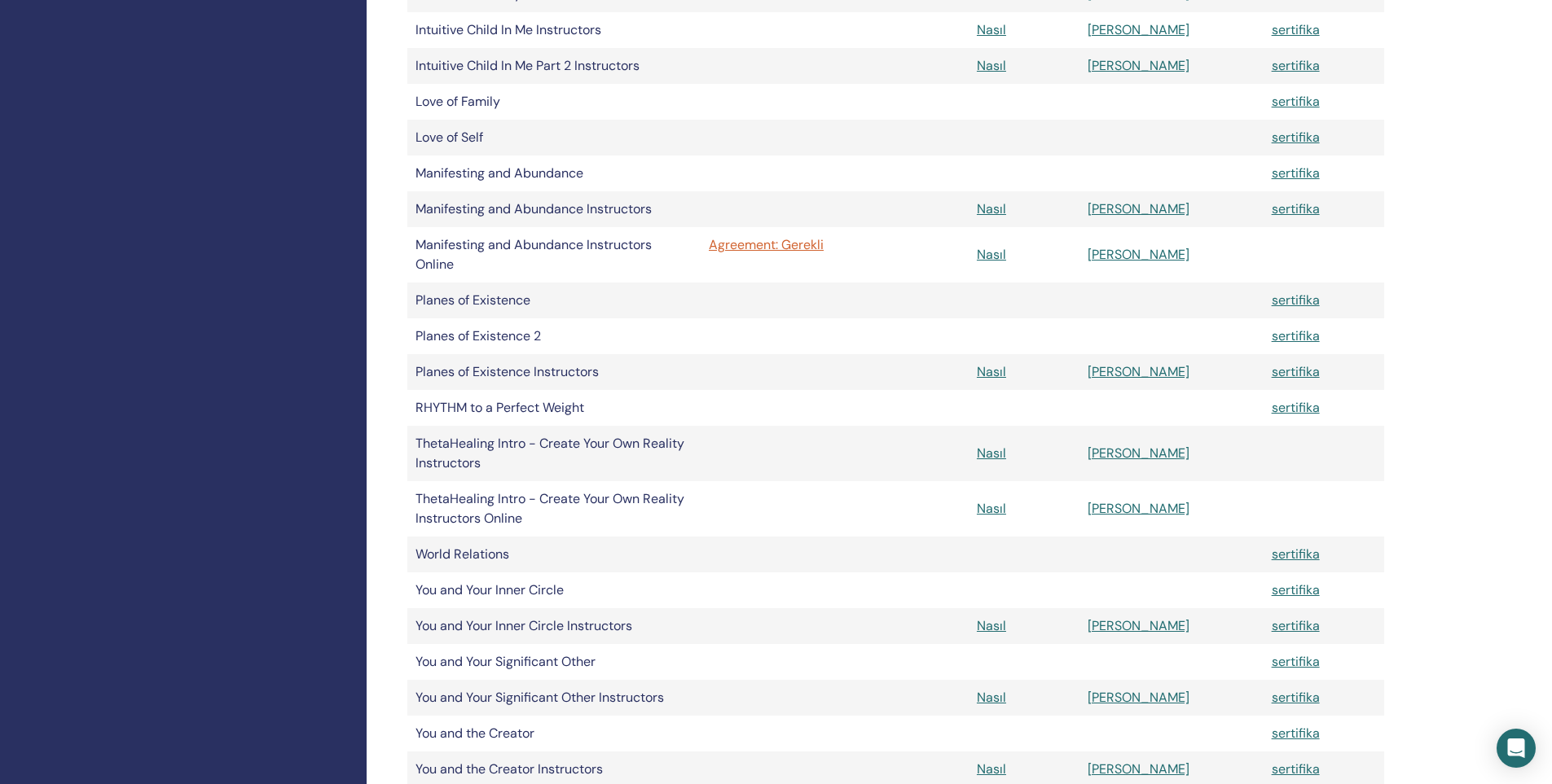
scroll to position [1140, 0]
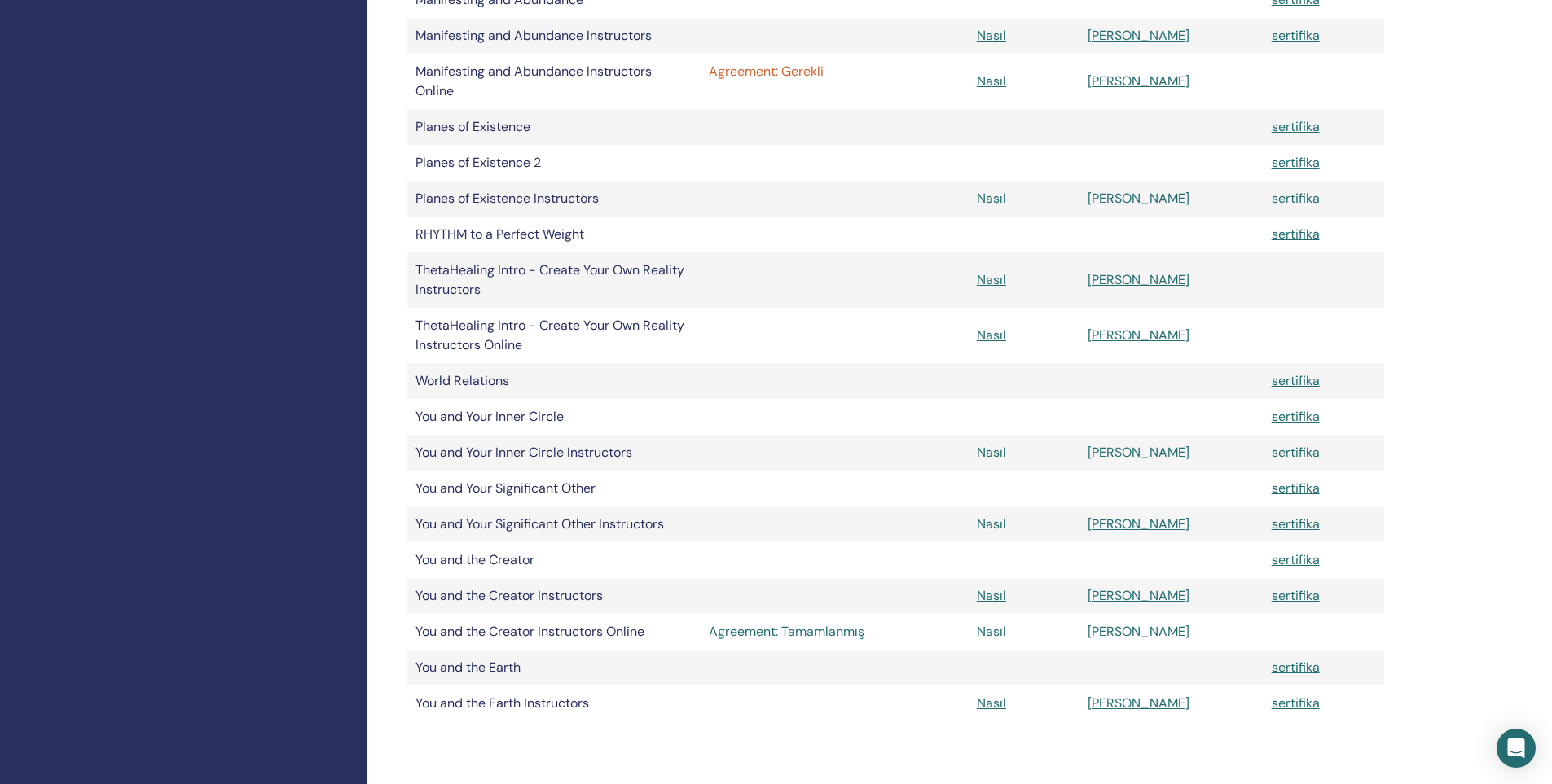
click at [1006, 528] on link "Nasıl" at bounding box center [991, 523] width 29 height 17
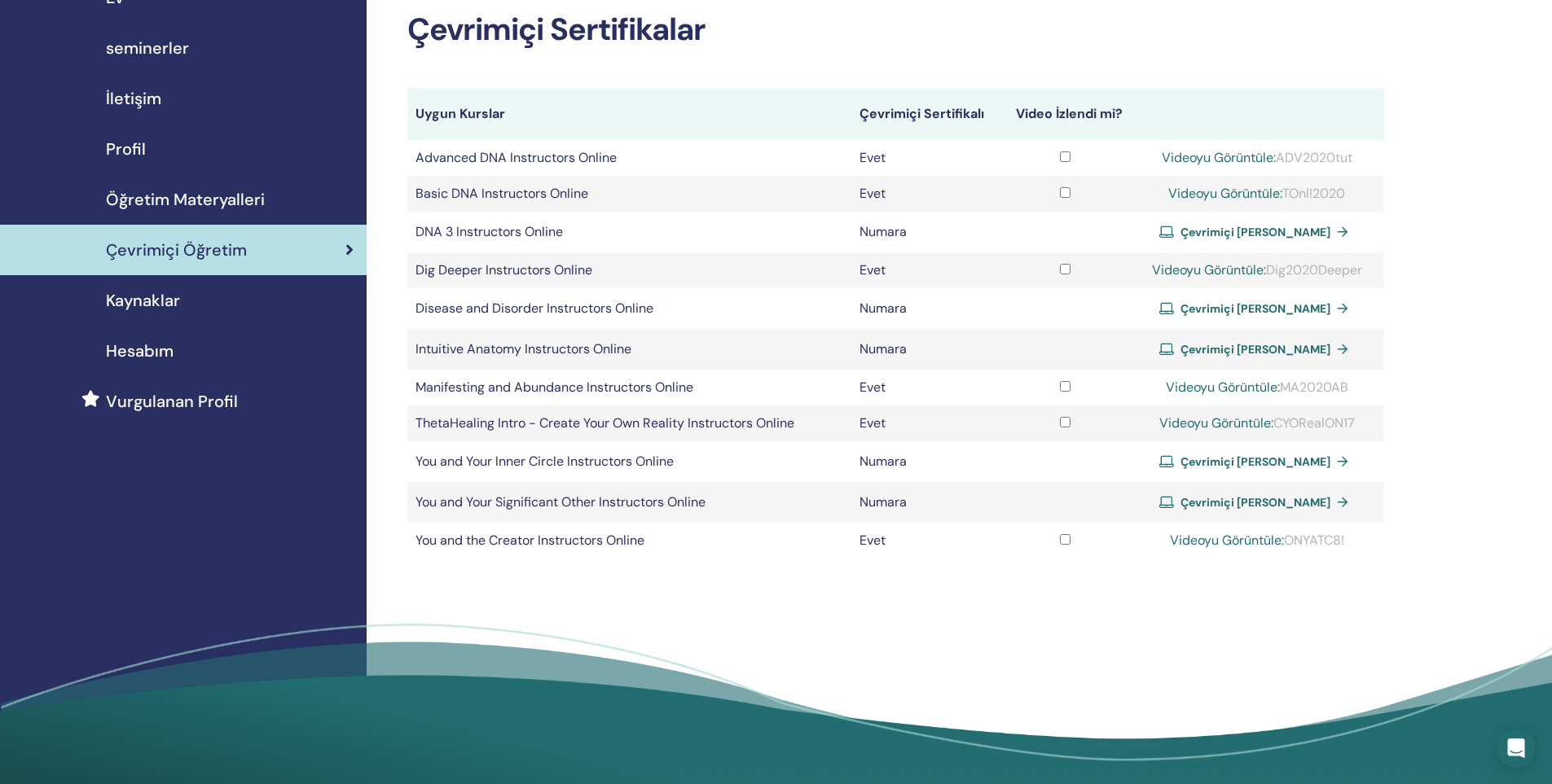
scroll to position [81, 0]
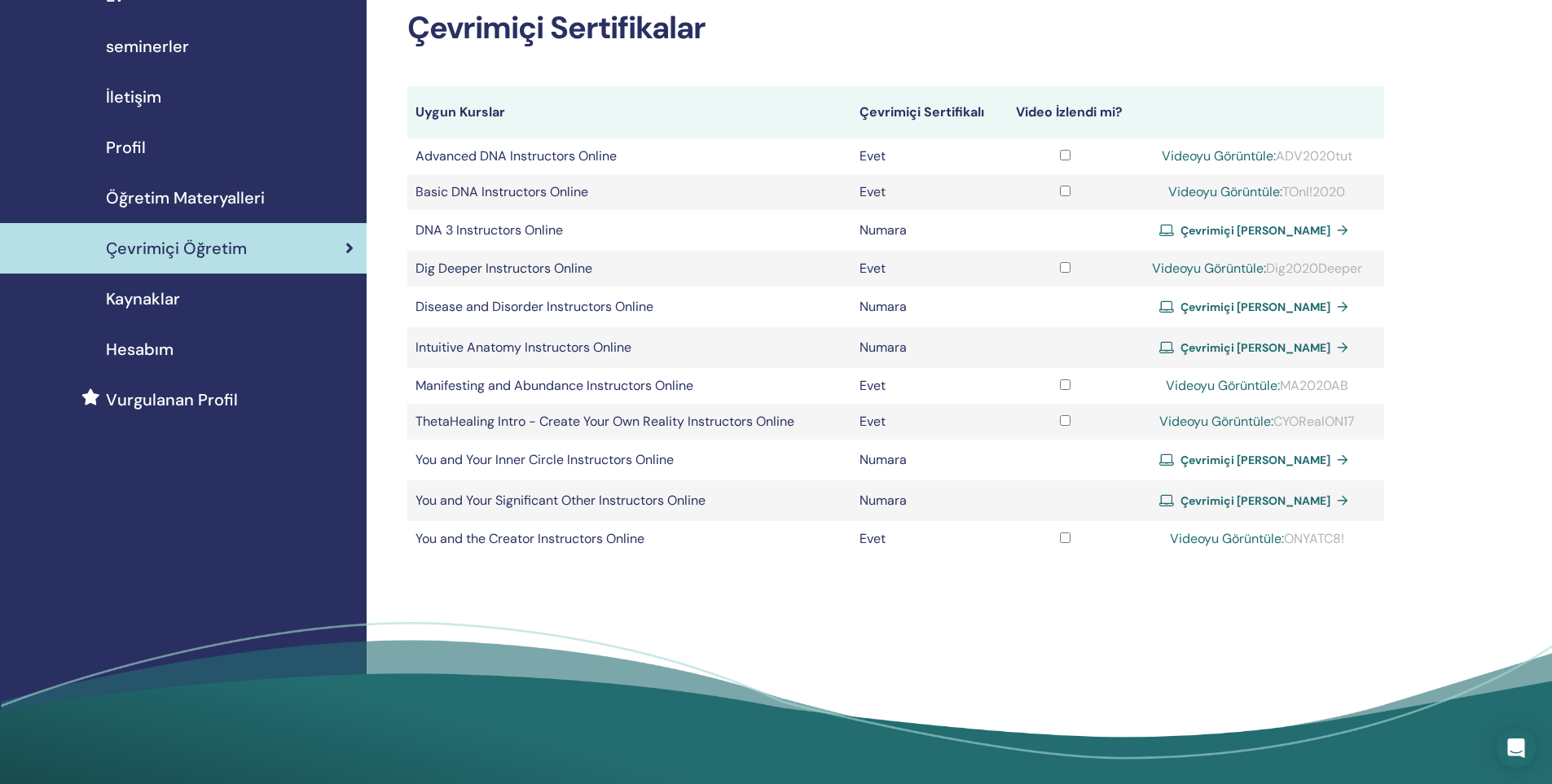
click at [1267, 503] on span "Çevrimiçi Sertifika Alın" at bounding box center [1255, 501] width 150 height 15
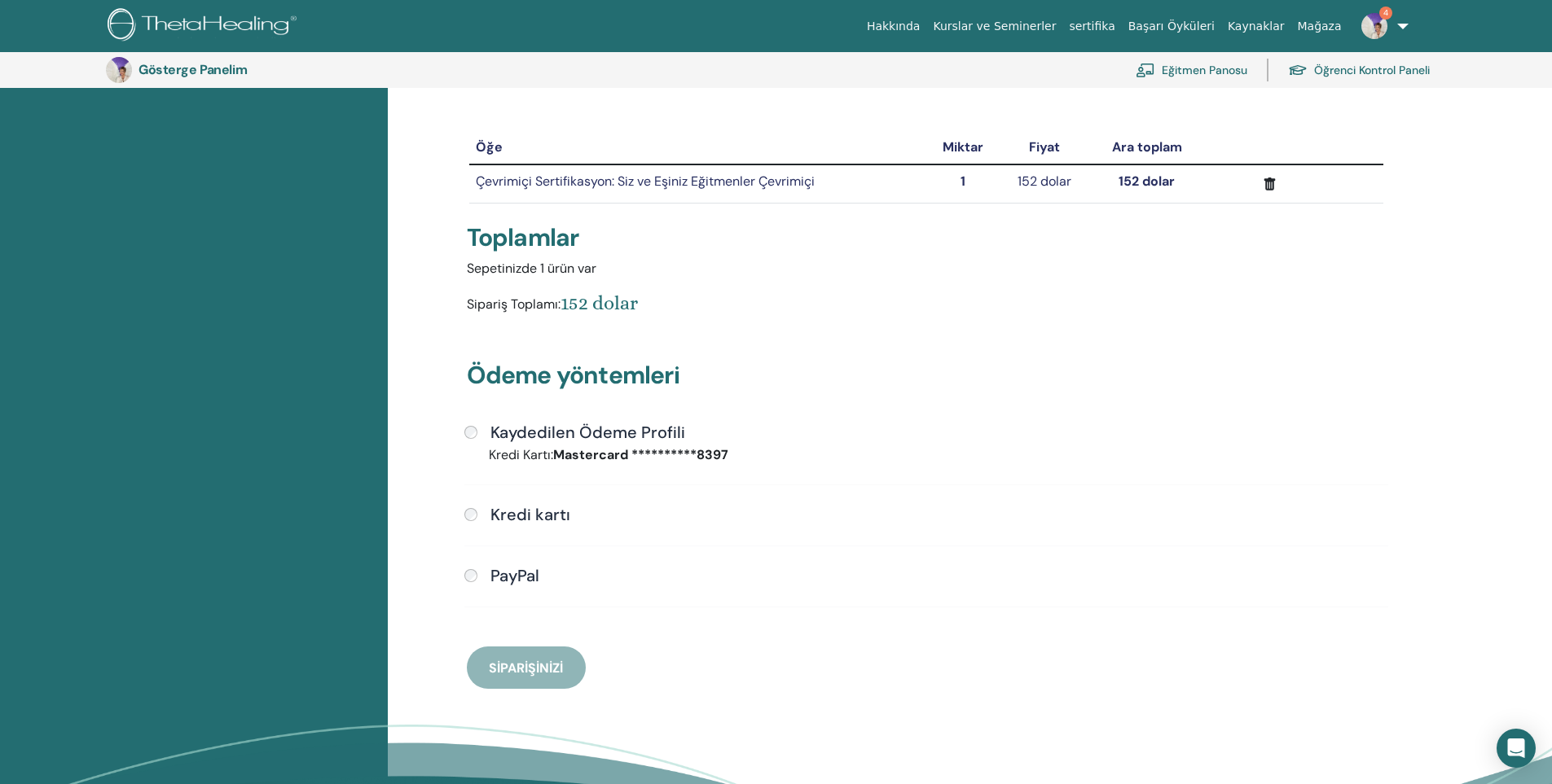
scroll to position [198, 0]
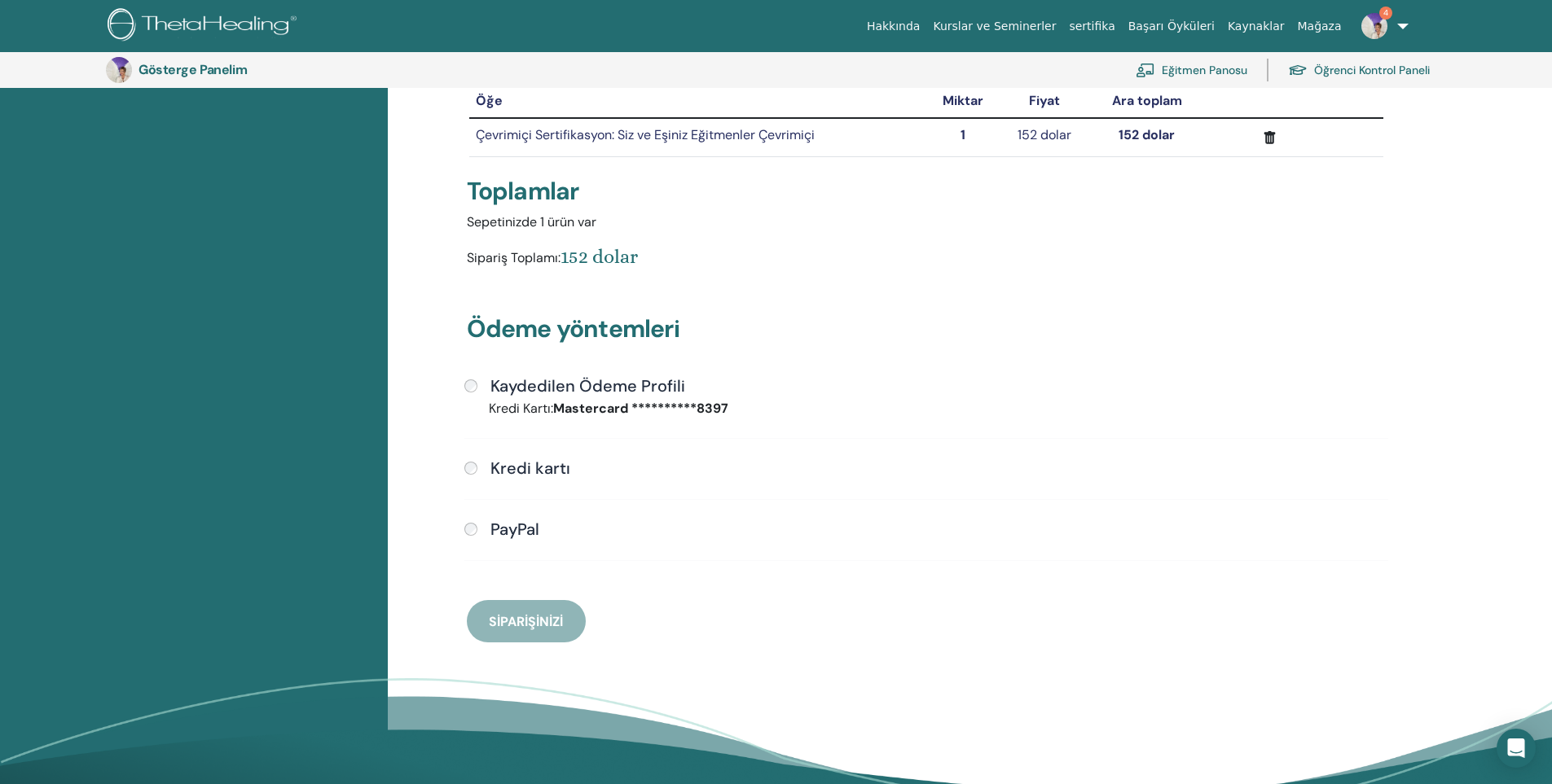
click at [529, 467] on font "Kredi kartı" at bounding box center [530, 468] width 80 height 21
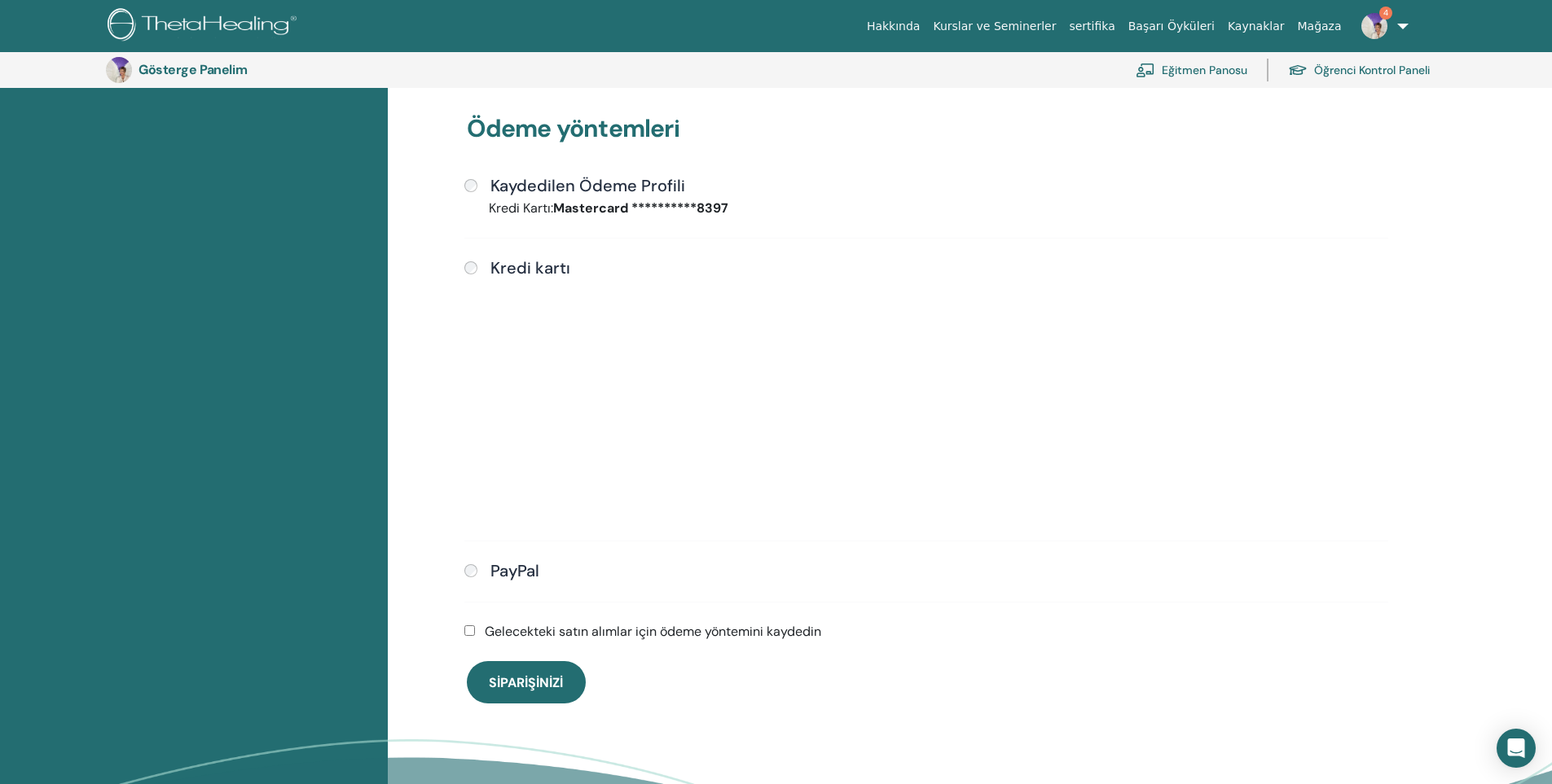
scroll to position [525, 0]
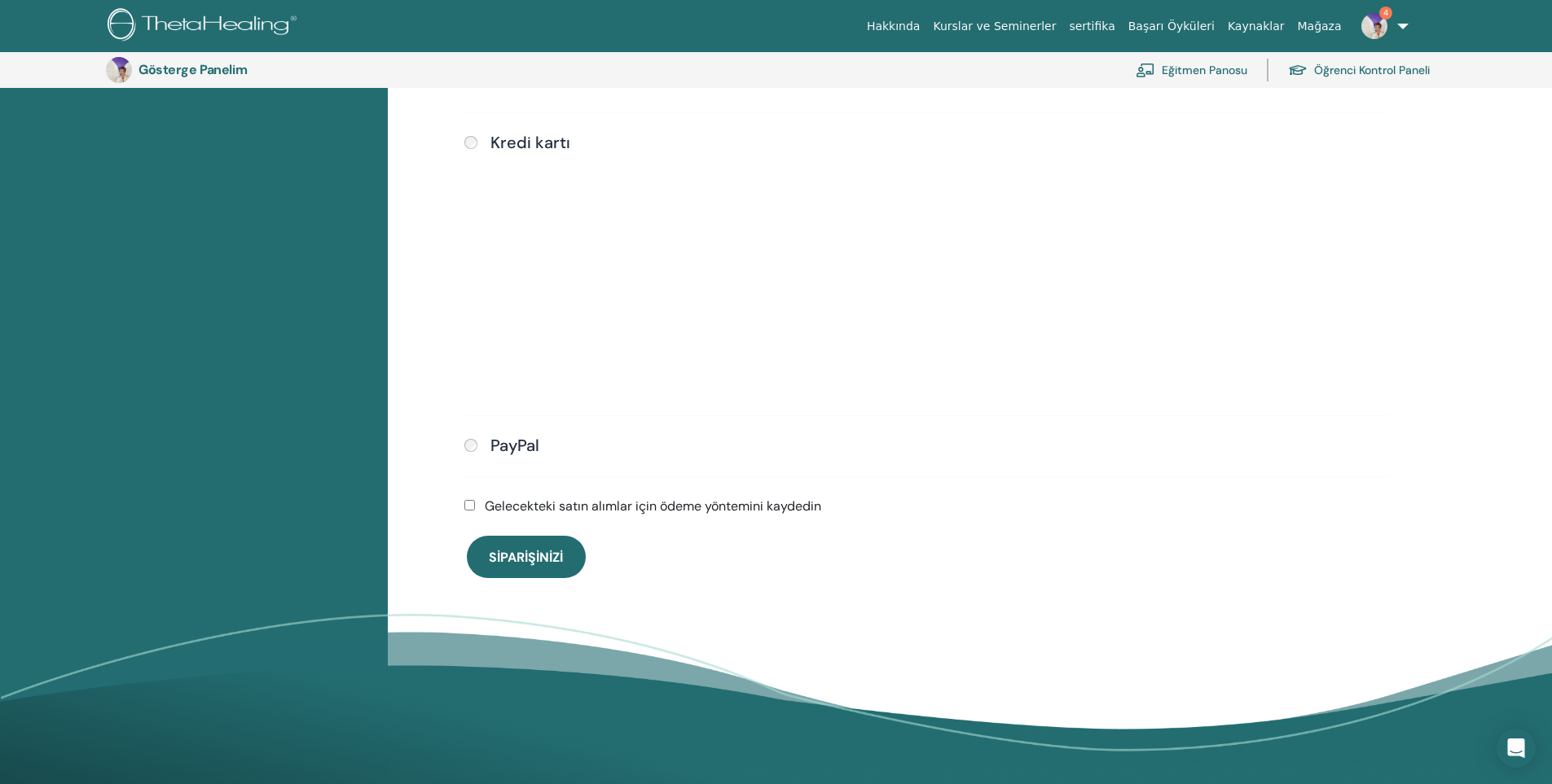
click at [534, 511] on font "Gelecekteki satın alımlar için ödeme yöntemini kaydedin" at bounding box center [652, 505] width 336 height 17
click at [531, 550] on font "Siparişinizi" at bounding box center [526, 557] width 74 height 17
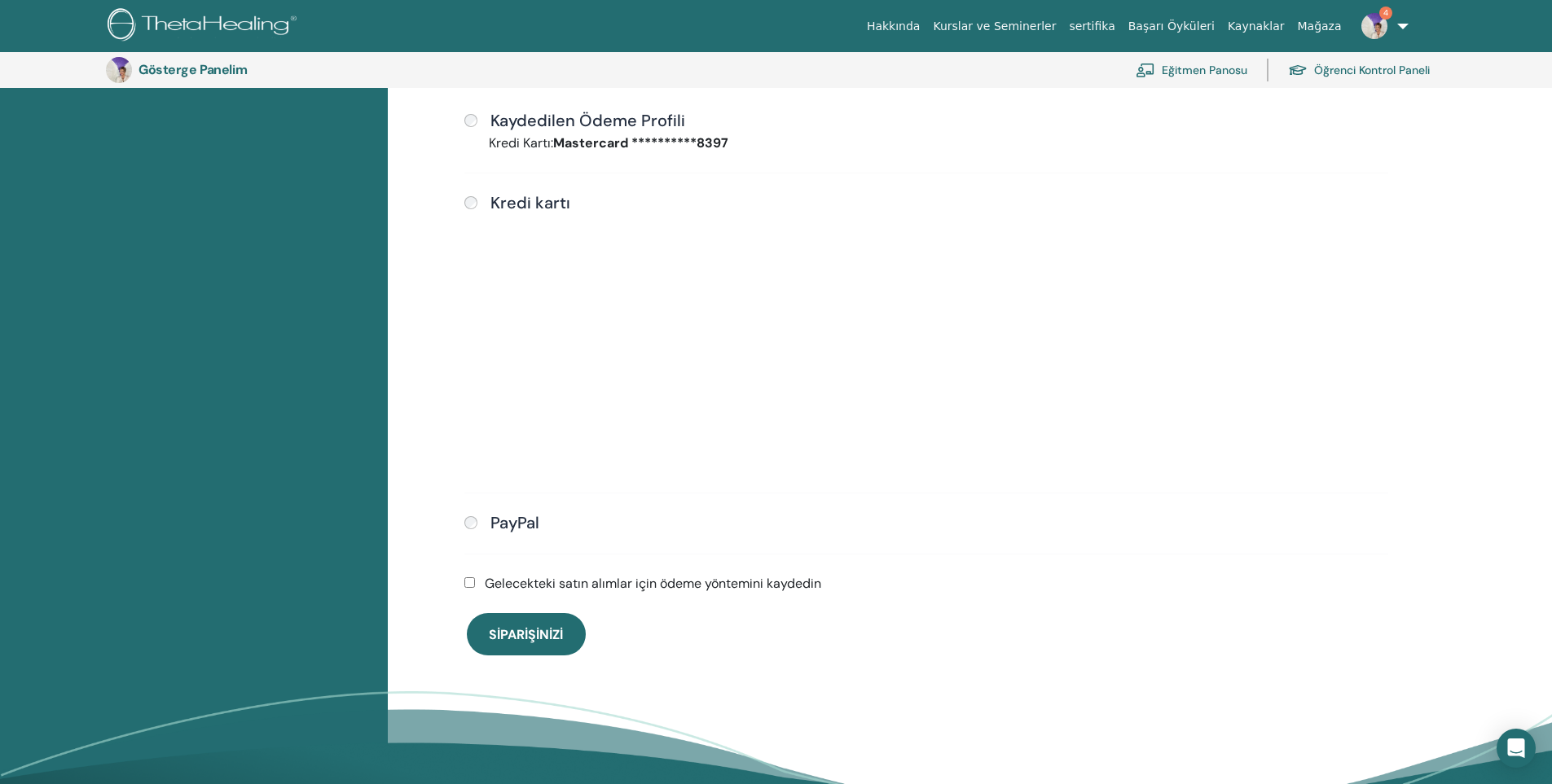
click at [921, 591] on div "Gelecekteki satın alımlar için ödeme yöntemini kaydedin" at bounding box center [925, 584] width 943 height 19
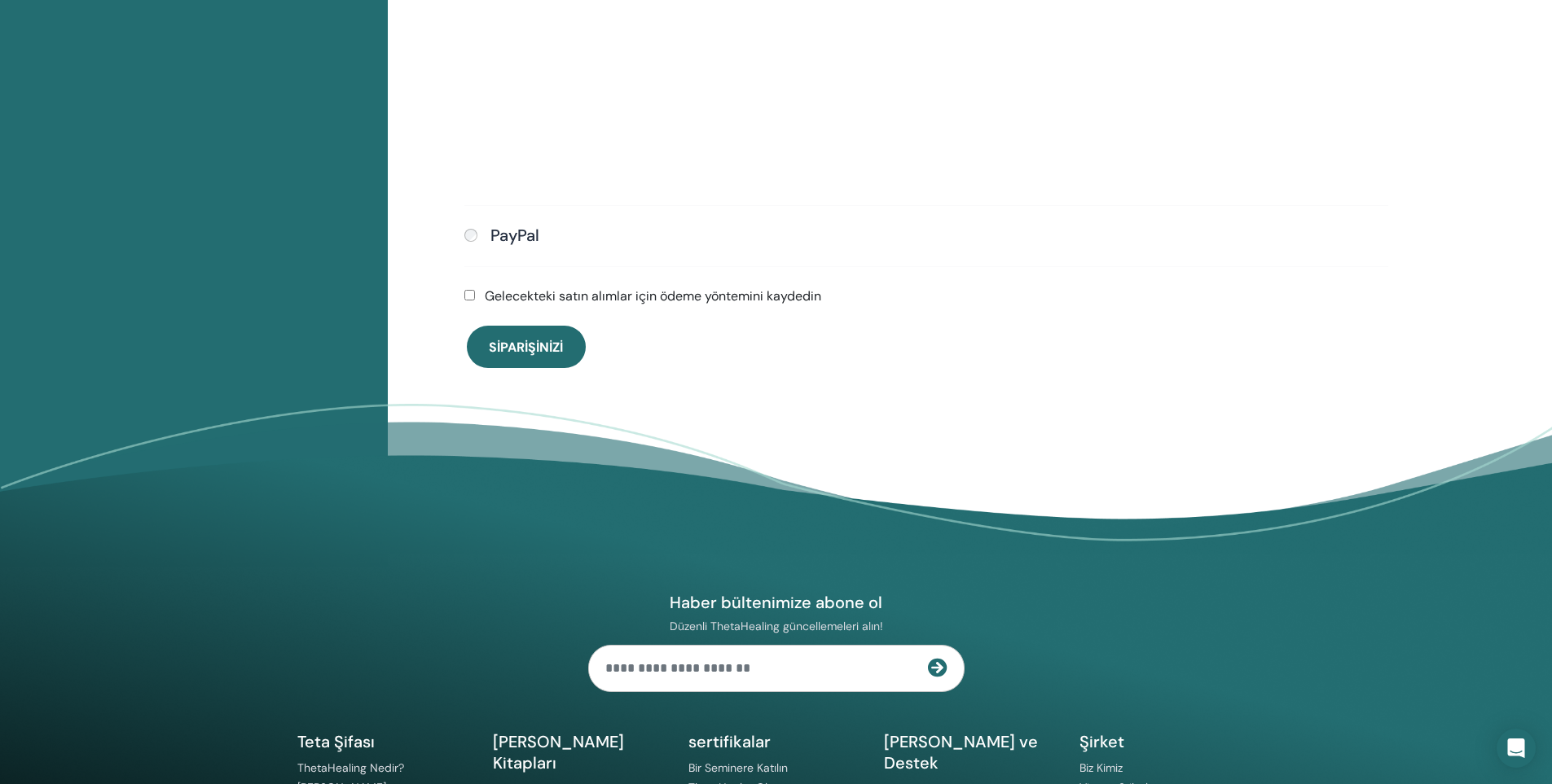
scroll to position [850, 0]
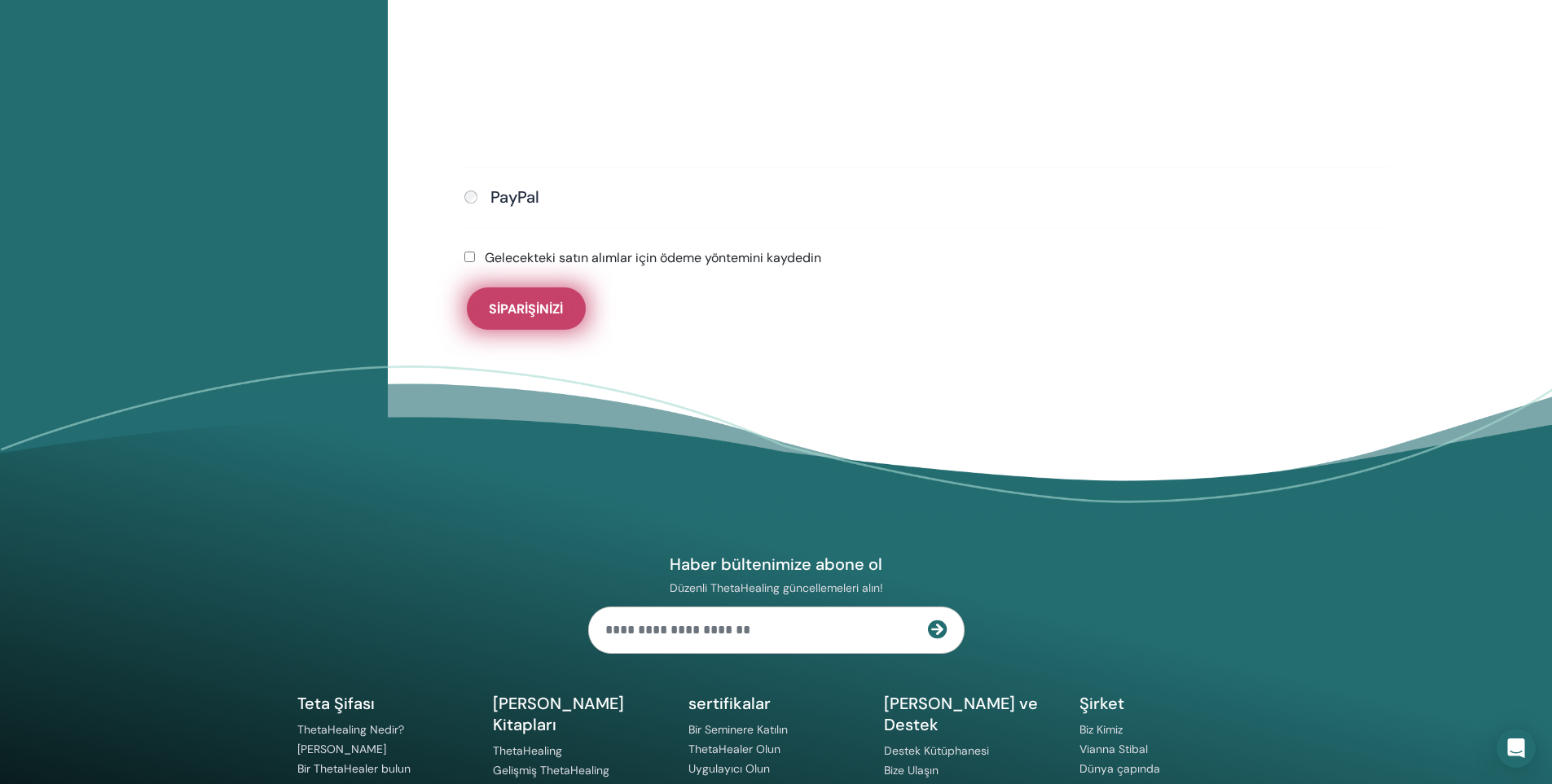
click at [555, 307] on font "Siparişinizi" at bounding box center [526, 309] width 74 height 17
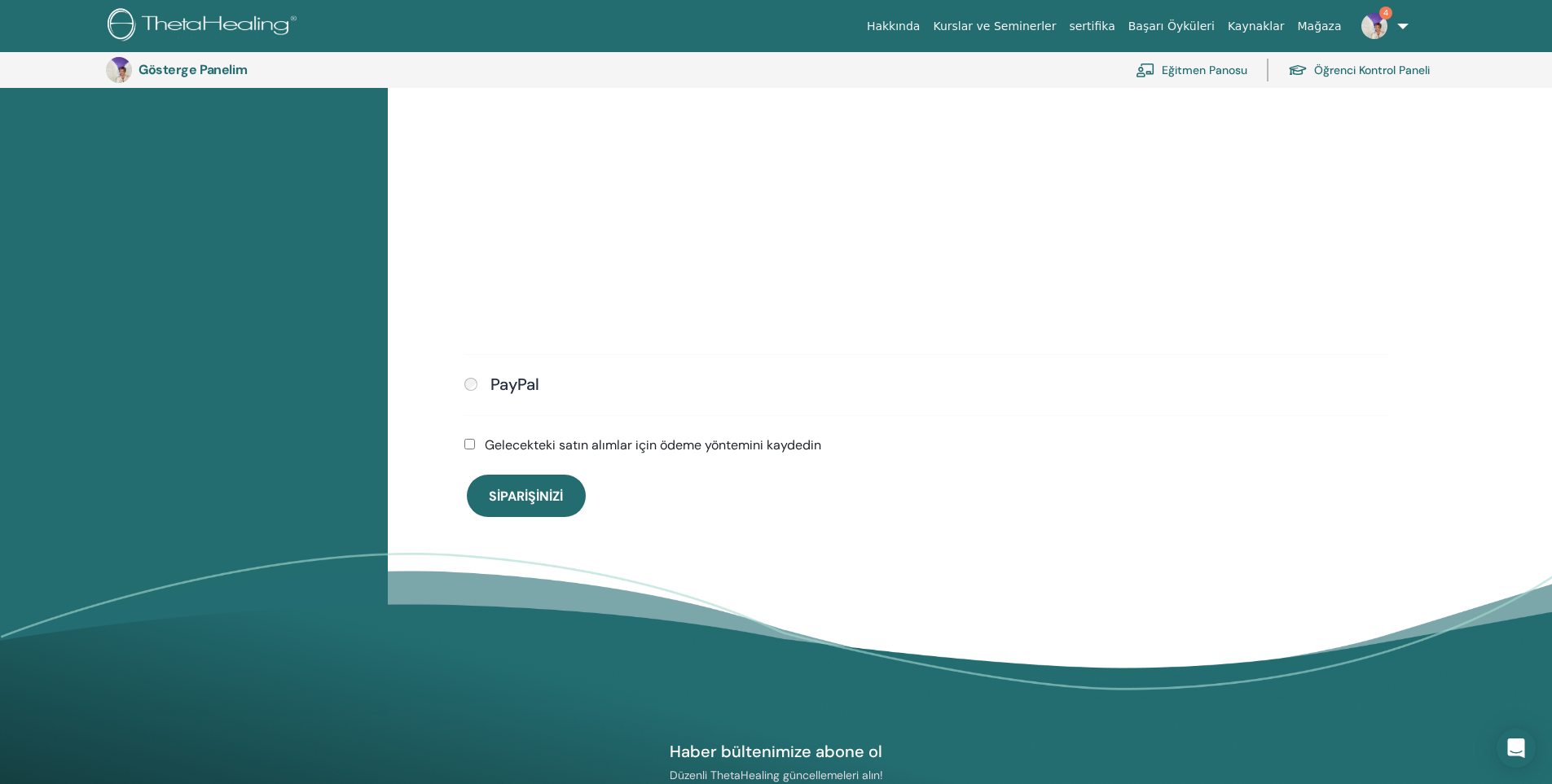
scroll to position [606, 0]
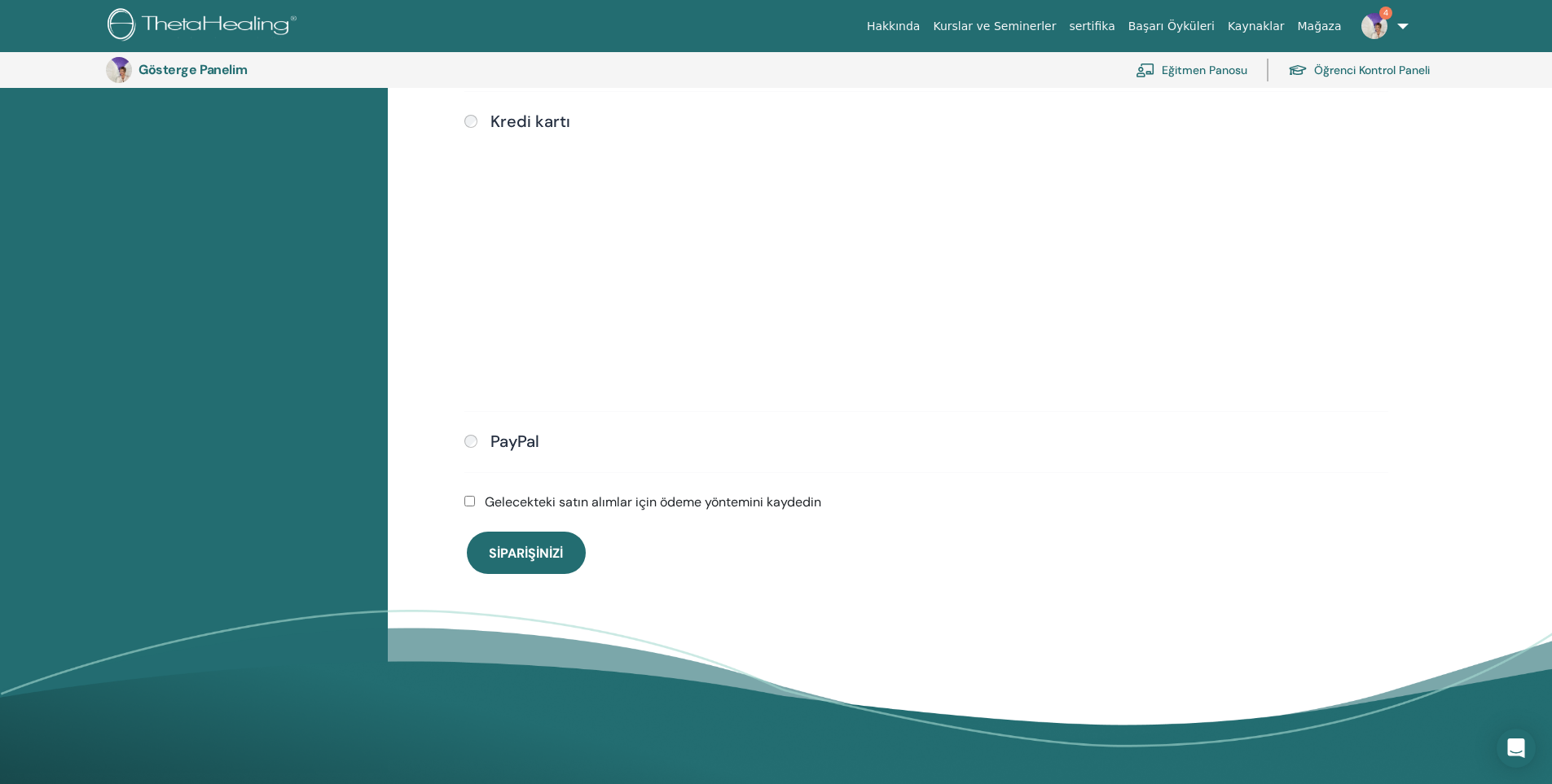
click at [691, 442] on div "PayPal" at bounding box center [925, 442] width 923 height 21
click at [1116, 333] on div "Göndermek" at bounding box center [925, 263] width 923 height 264
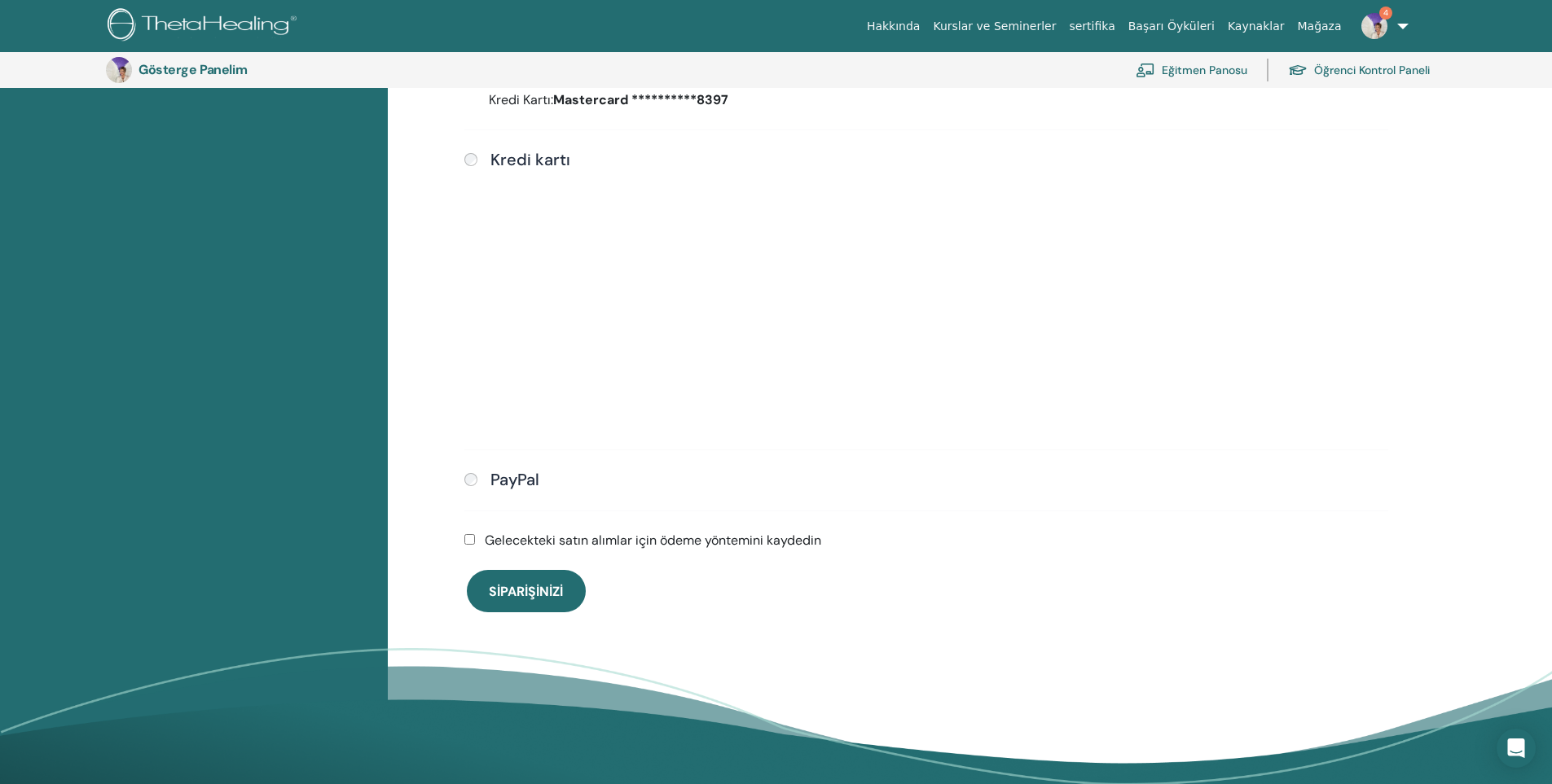
scroll to position [443, 0]
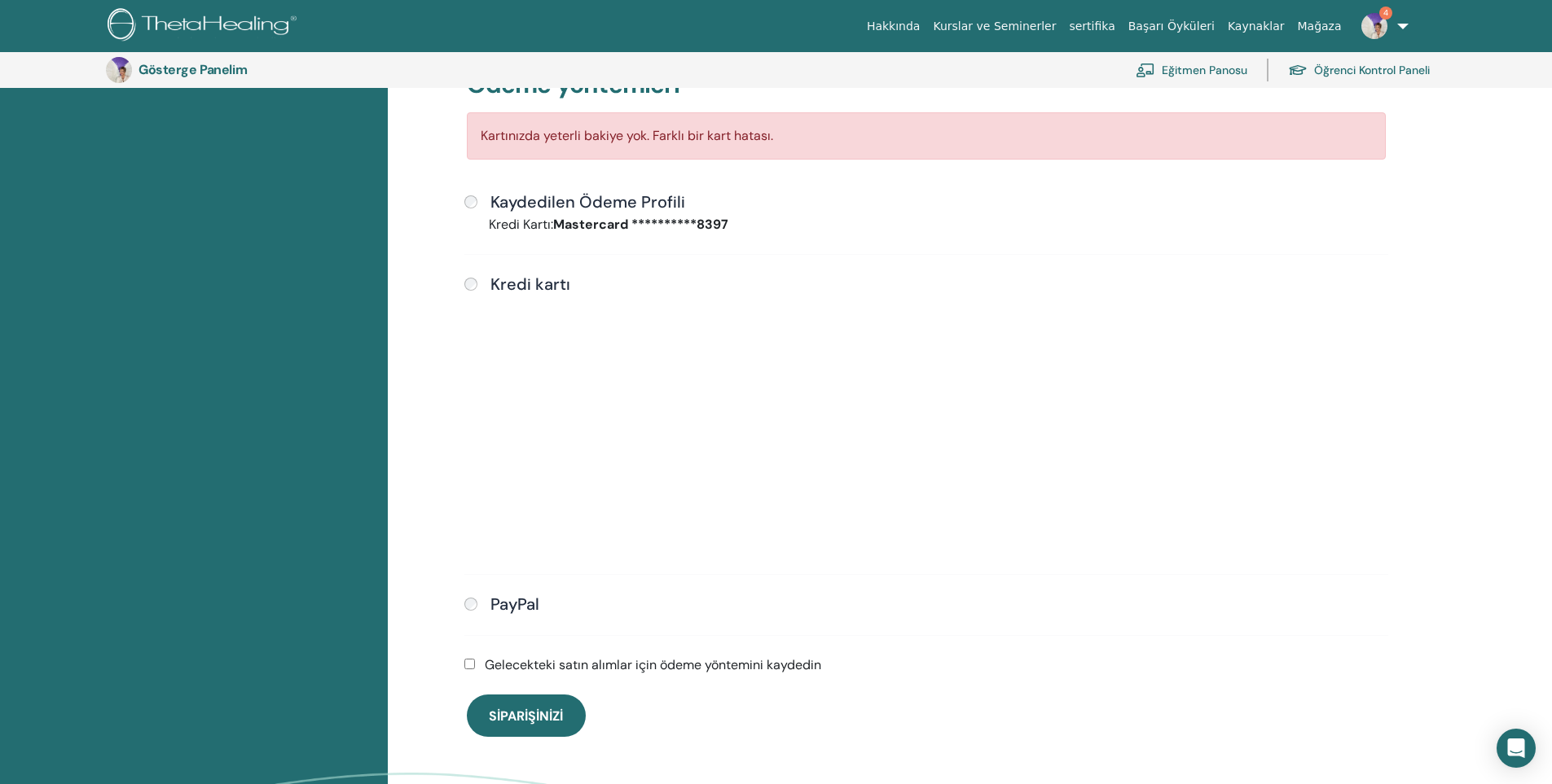
click at [573, 210] on font "Kaydedilen Ödeme Profili" at bounding box center [588, 202] width 195 height 21
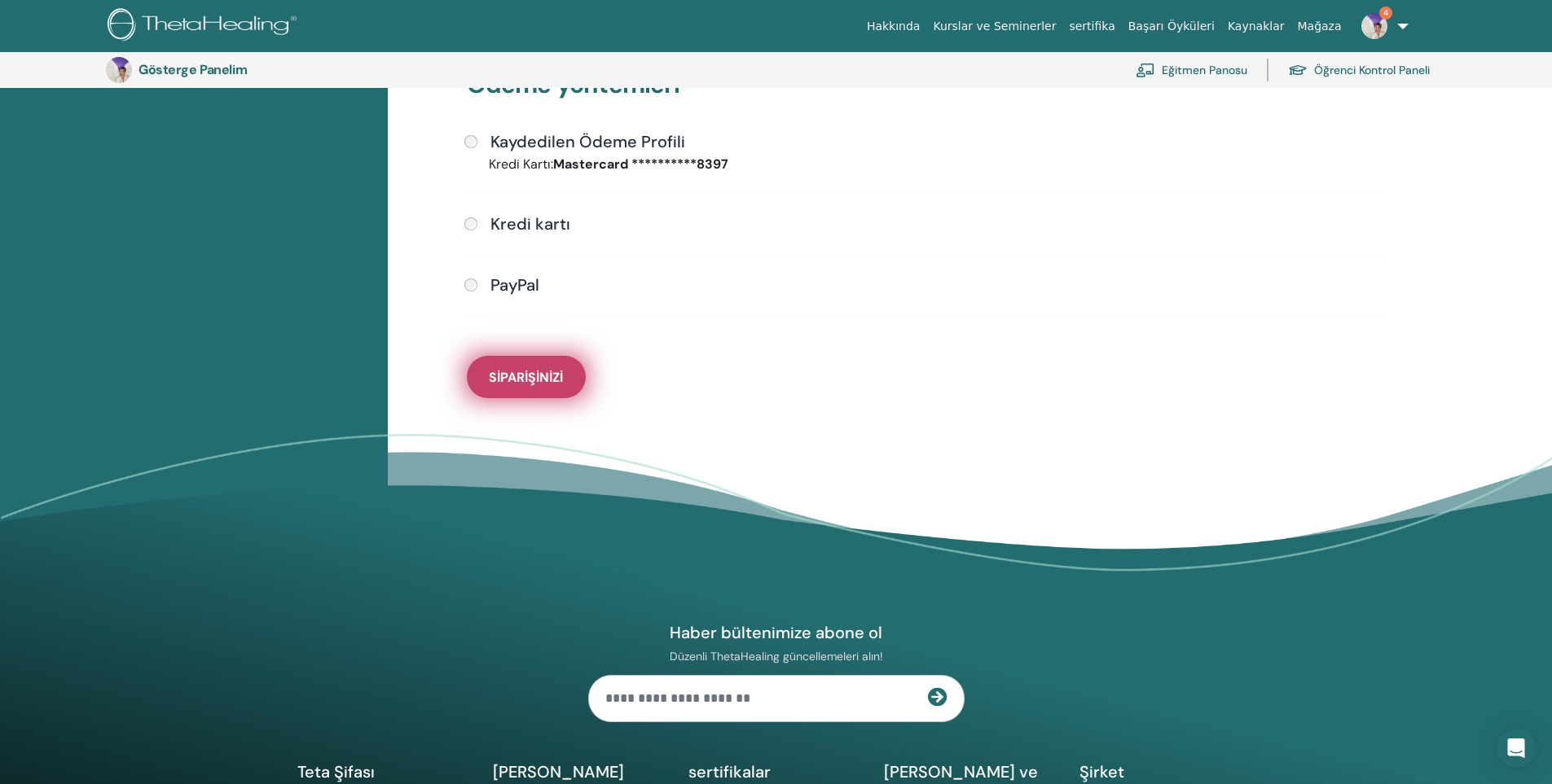
click at [547, 382] on font "Siparişinizi" at bounding box center [526, 377] width 74 height 17
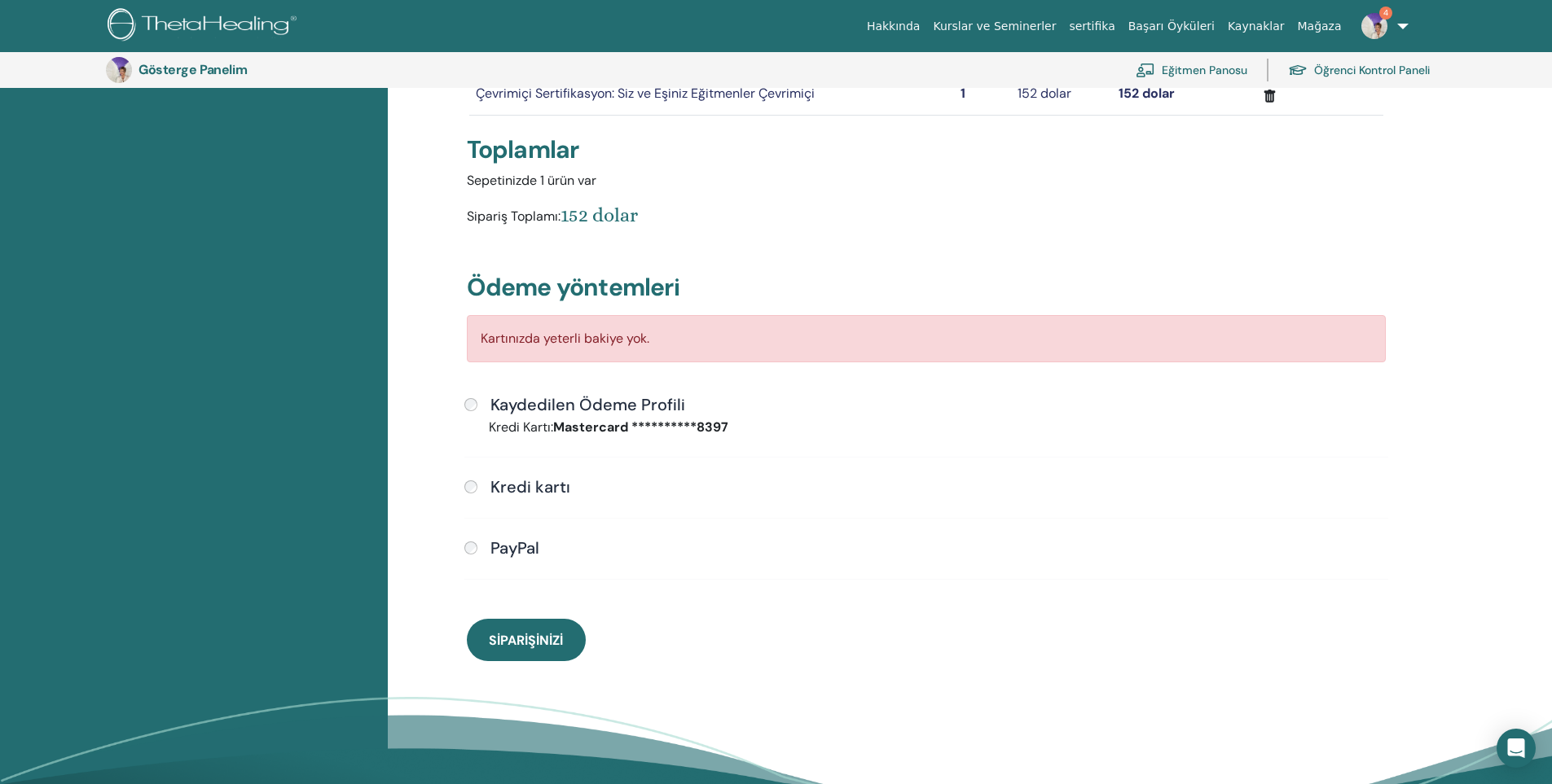
scroll to position [281, 0]
